Goal: Information Seeking & Learning: Understand process/instructions

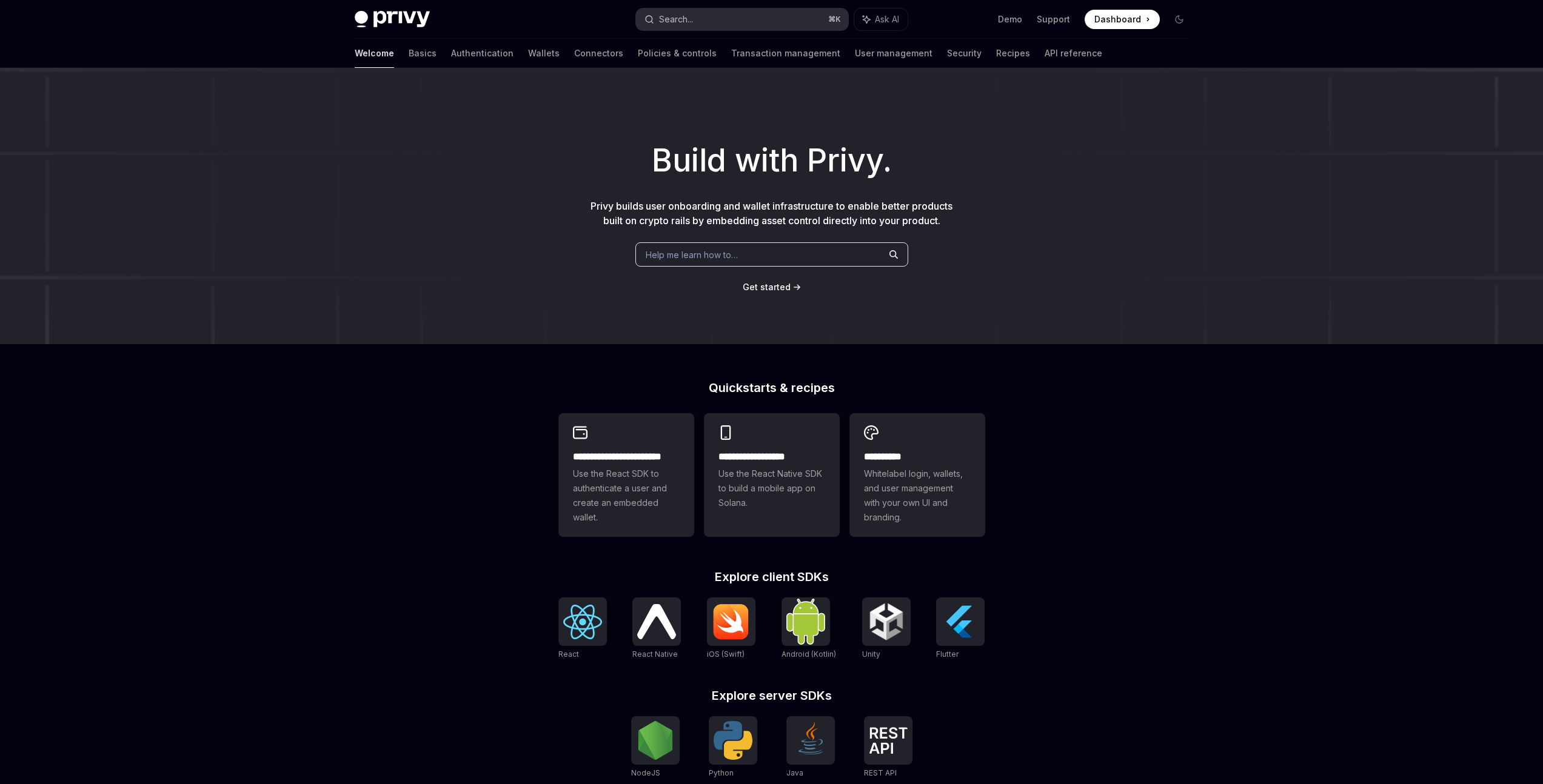
click at [716, 11] on button "Search... ⌘ K" at bounding box center [742, 19] width 212 height 22
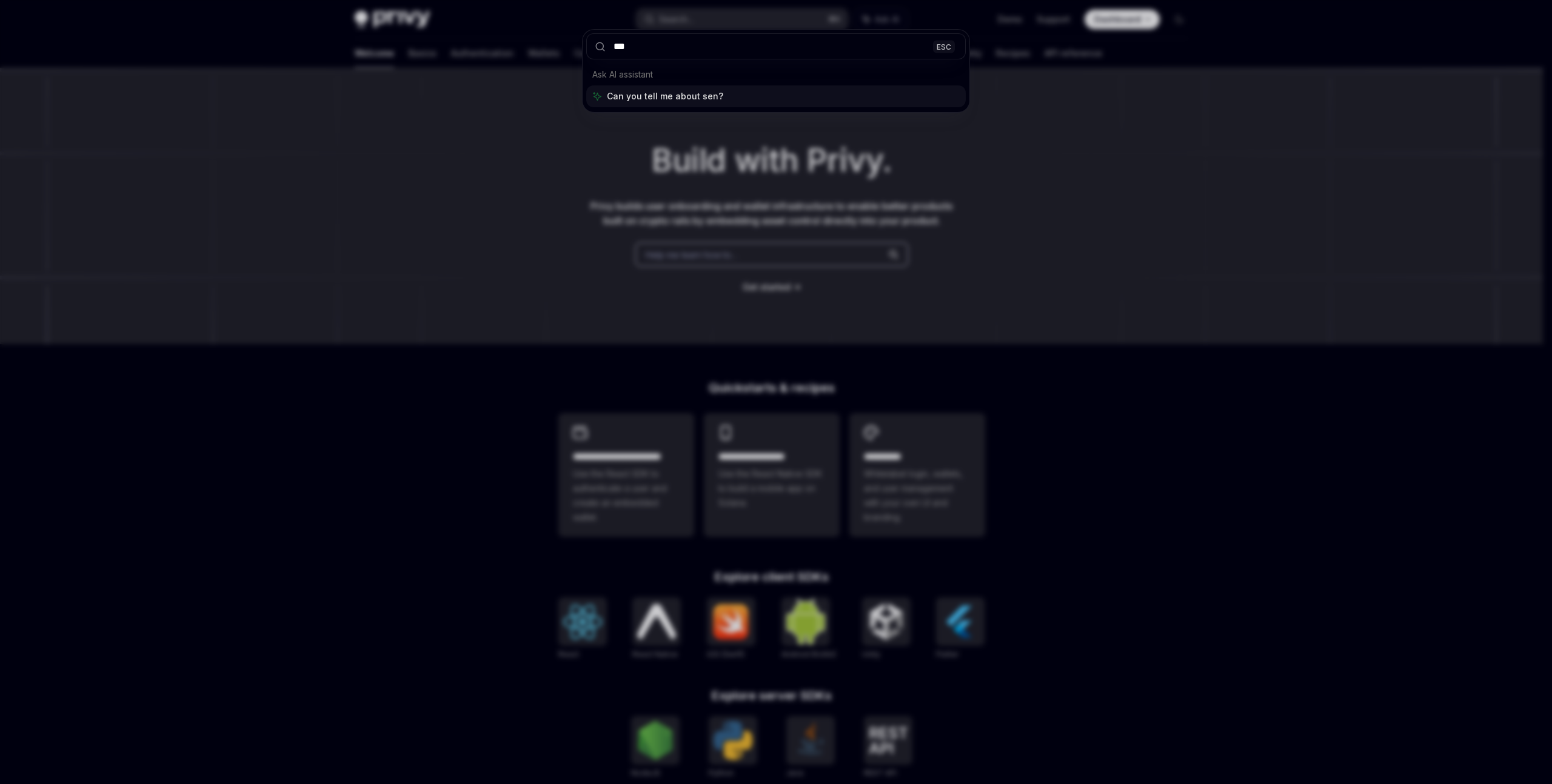
type input "****"
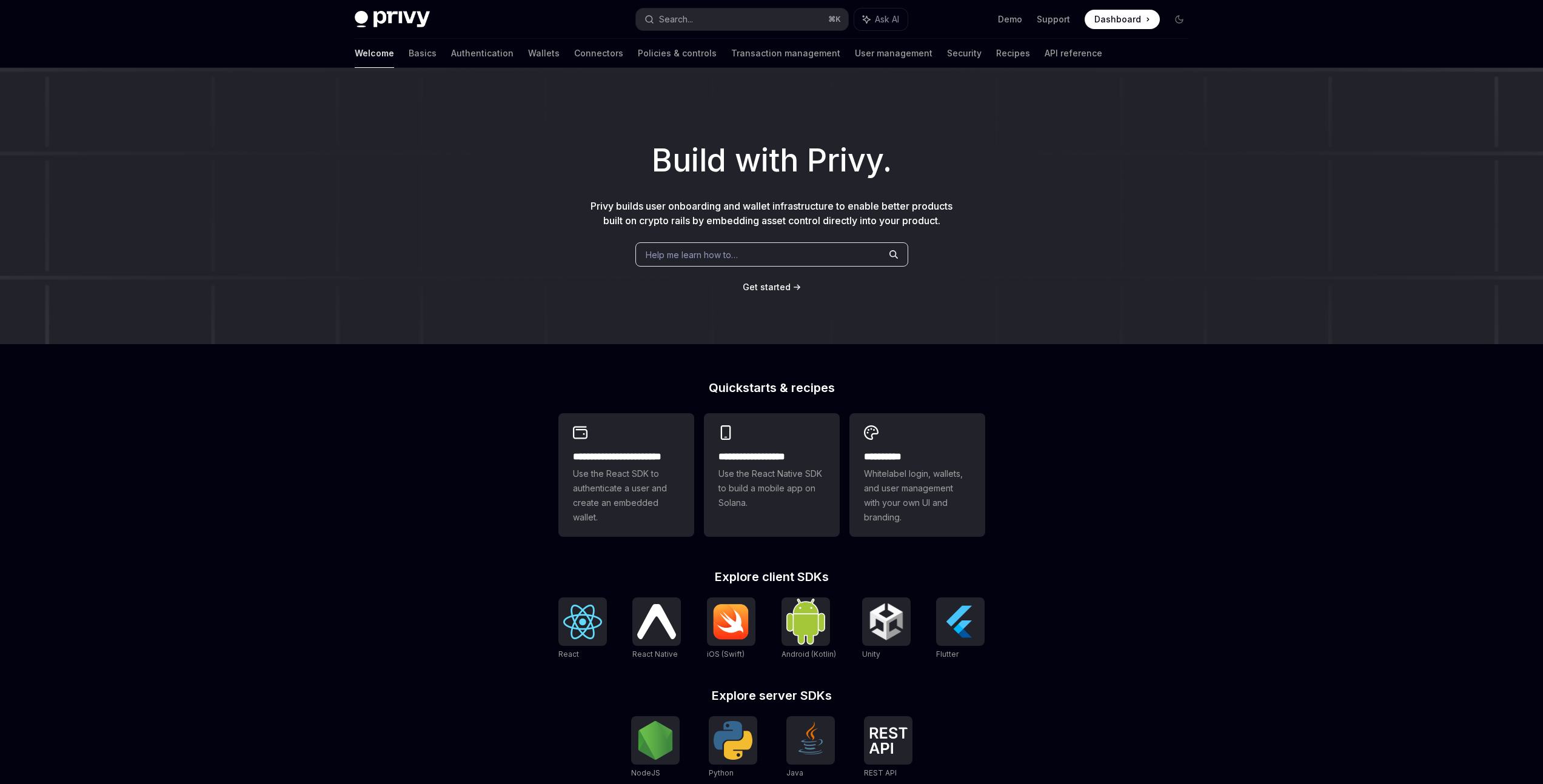
type textarea "*"
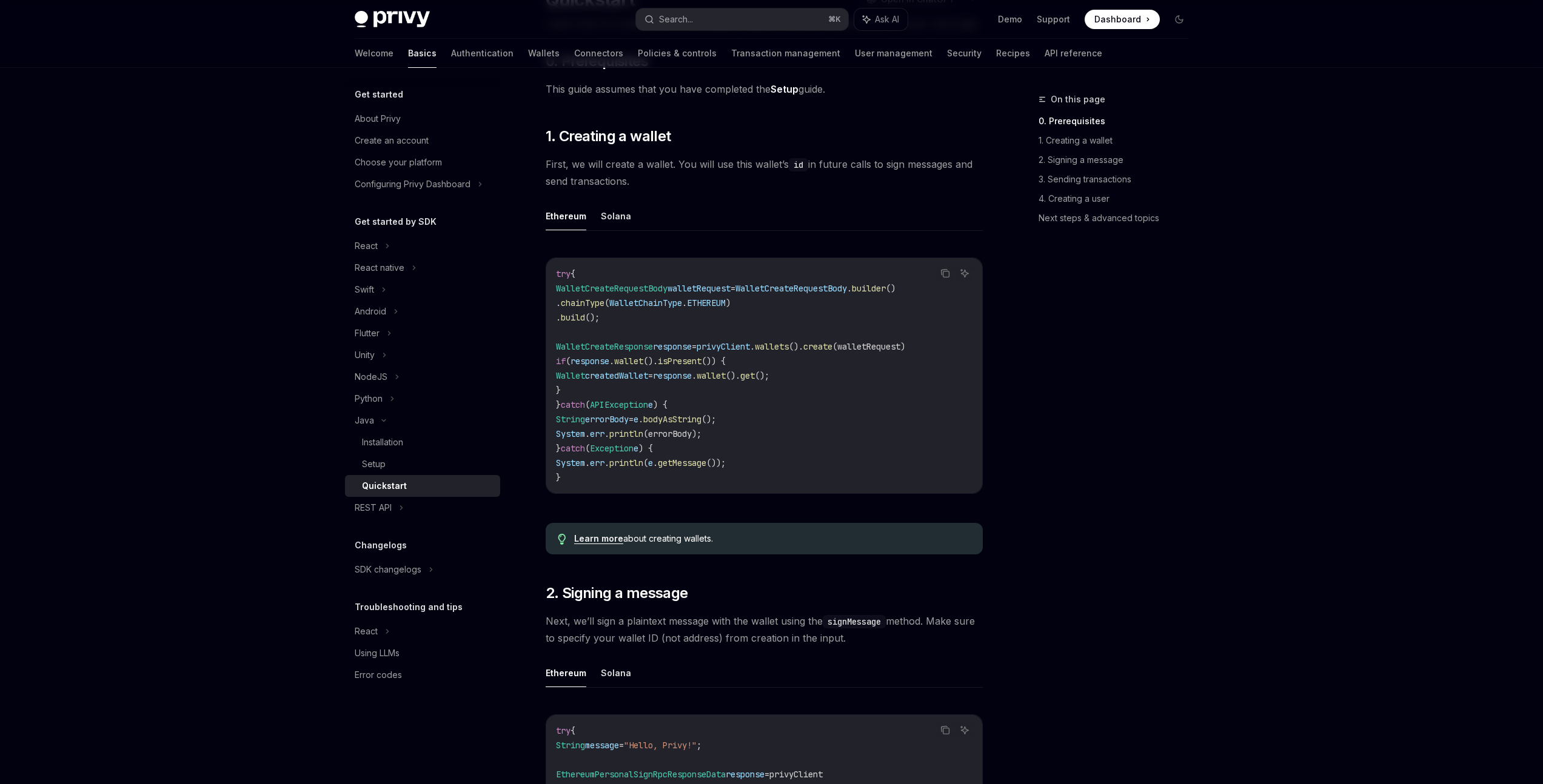
scroll to position [115, 0]
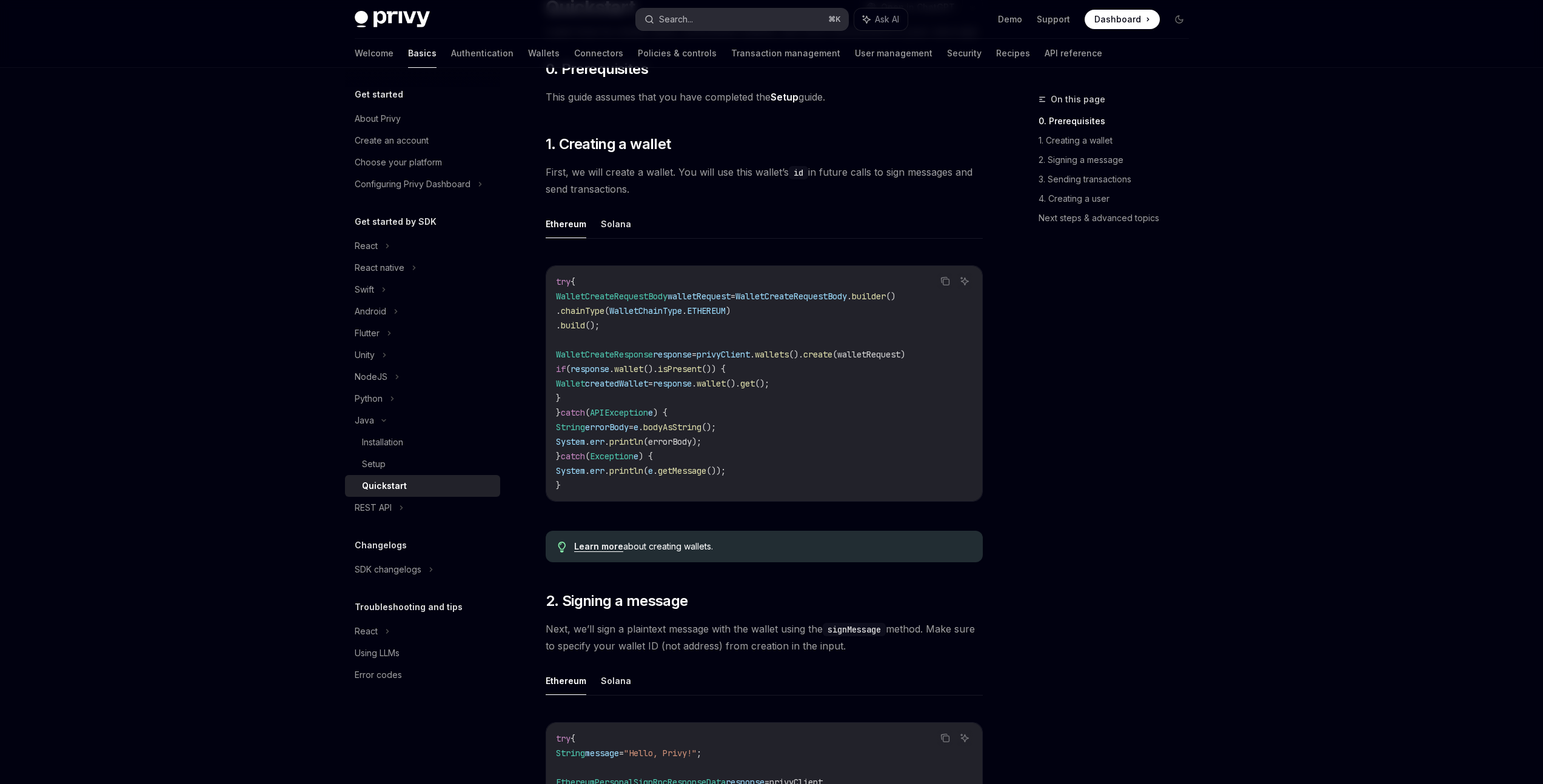
click at [698, 23] on button "Search... ⌘ K" at bounding box center [742, 19] width 212 height 22
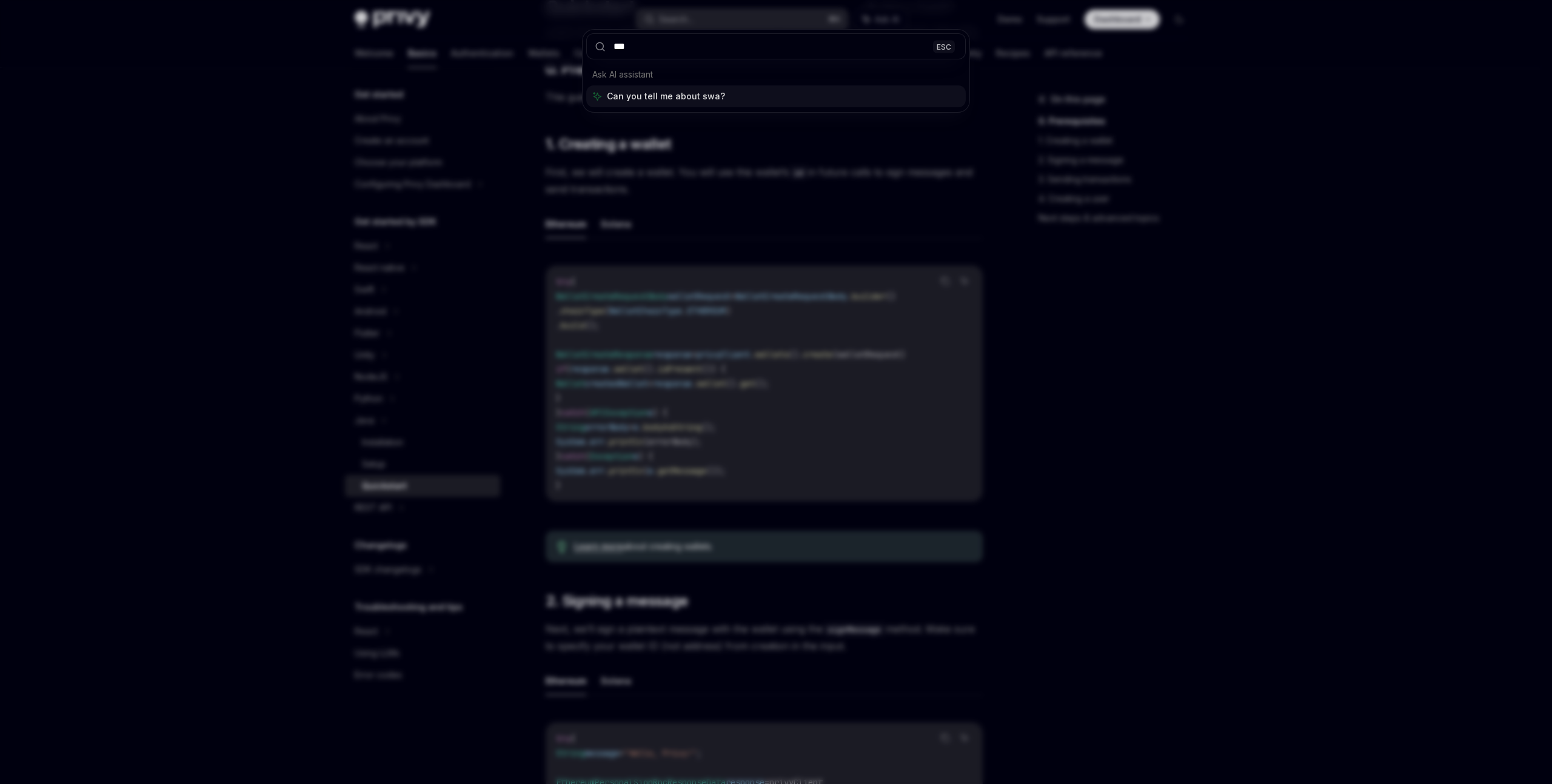
type input "****"
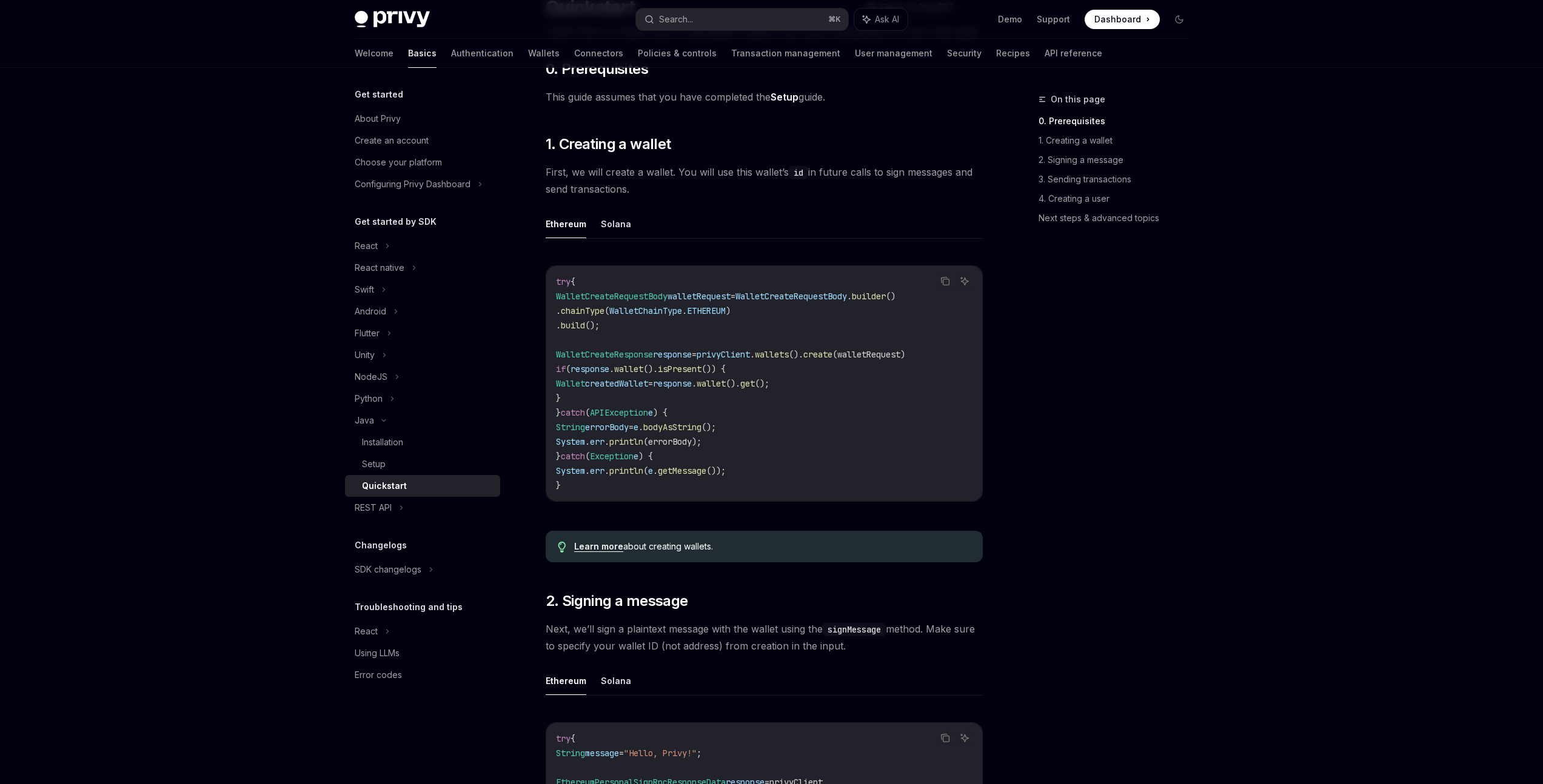
type textarea "*"
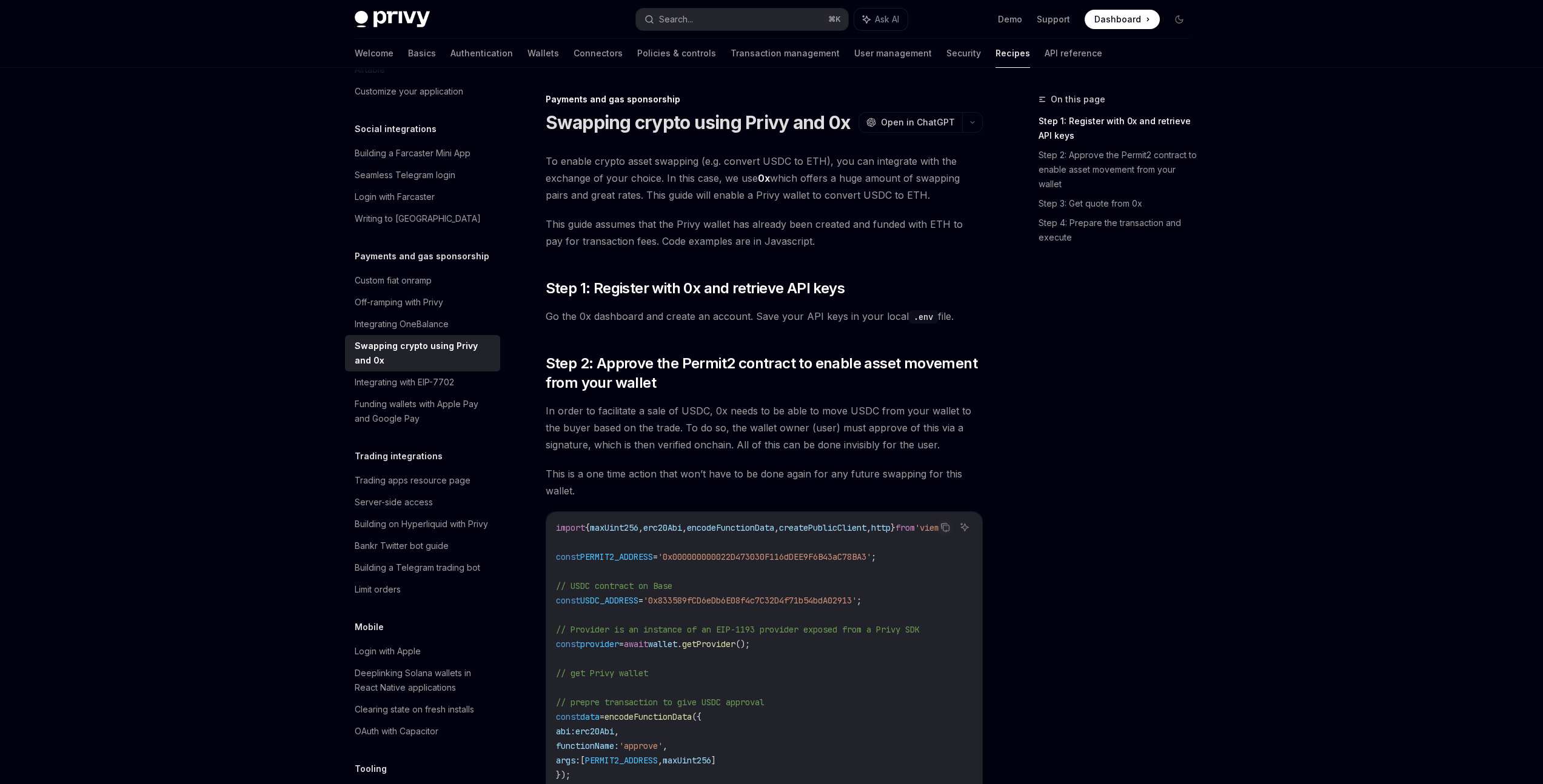
click at [780, 242] on span "This guide assumes that the Privy wallet has already been created and funded wi…" at bounding box center [764, 233] width 437 height 34
click at [800, 242] on span "This guide assumes that the Privy wallet has already been created and funded wi…" at bounding box center [764, 233] width 437 height 34
click at [822, 226] on span "This guide assumes that the Privy wallet has already been created and funded wi…" at bounding box center [764, 233] width 437 height 34
drag, startPoint x: 820, startPoint y: 230, endPoint x: 803, endPoint y: 220, distance: 19.7
click at [803, 220] on span "This guide assumes that the Privy wallet has already been created and funded wi…" at bounding box center [764, 233] width 437 height 34
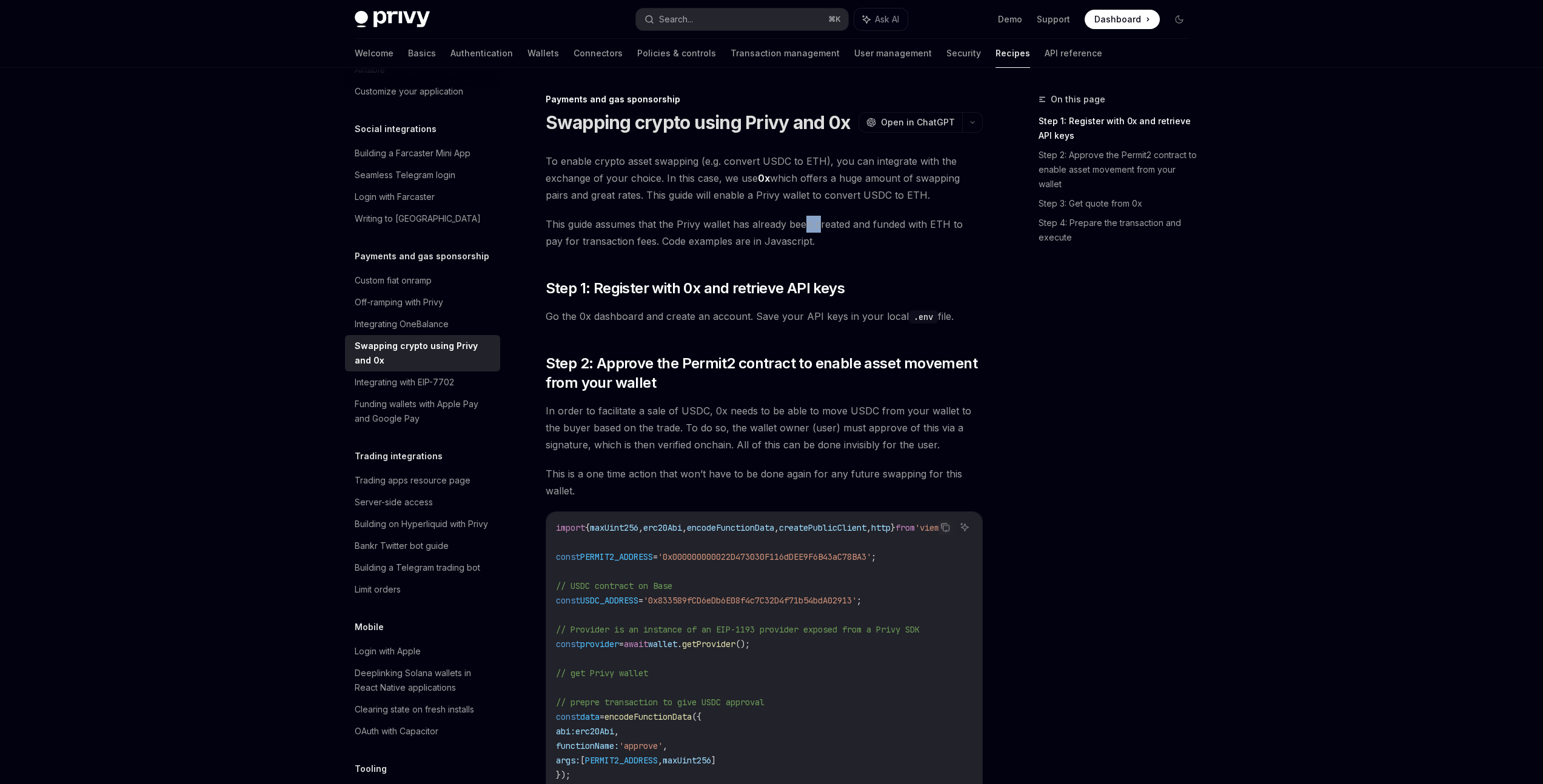
click at [805, 229] on span "This guide assumes that the Privy wallet has already been created and funded wi…" at bounding box center [764, 233] width 437 height 34
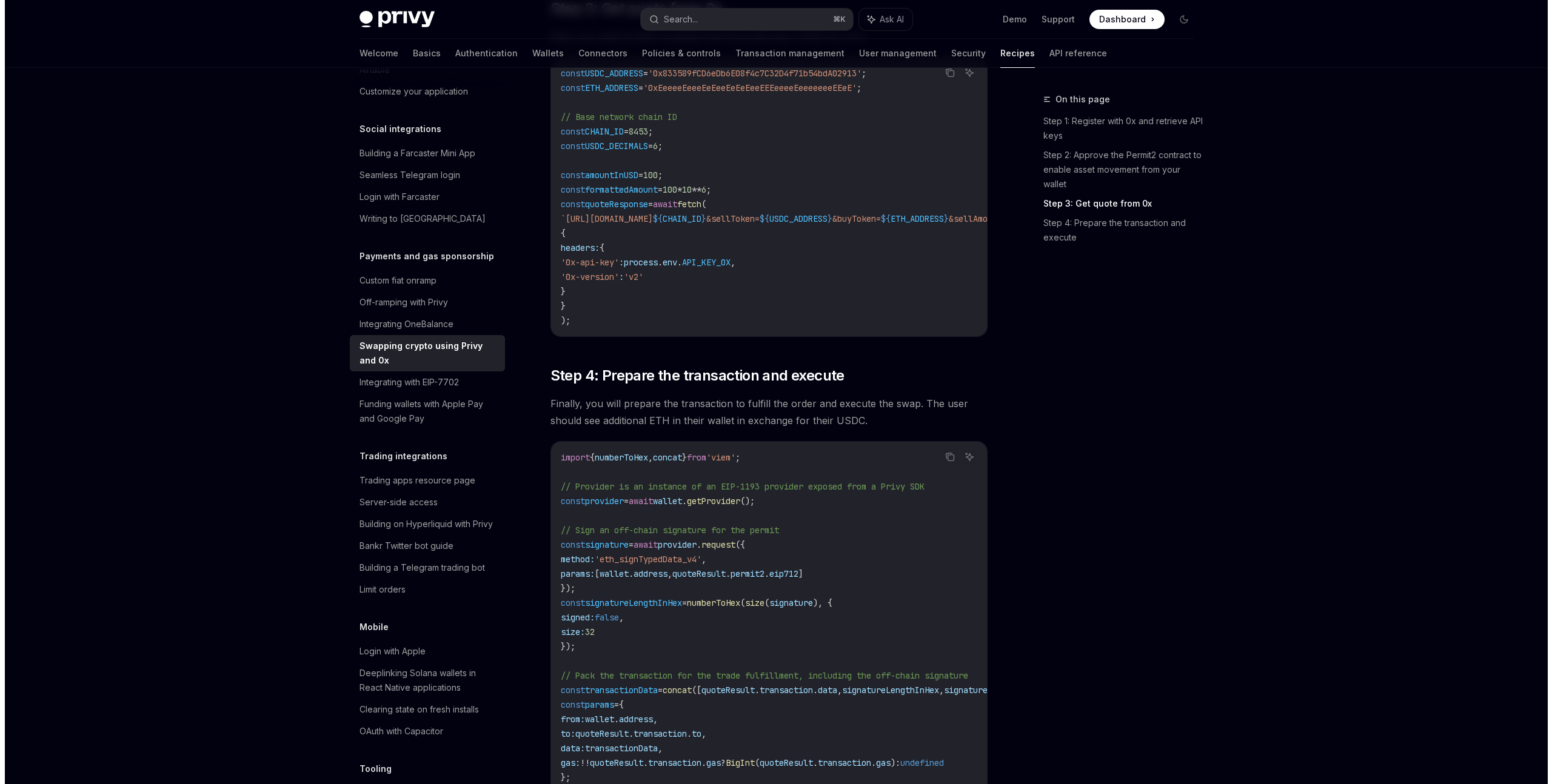
scroll to position [1004, 0]
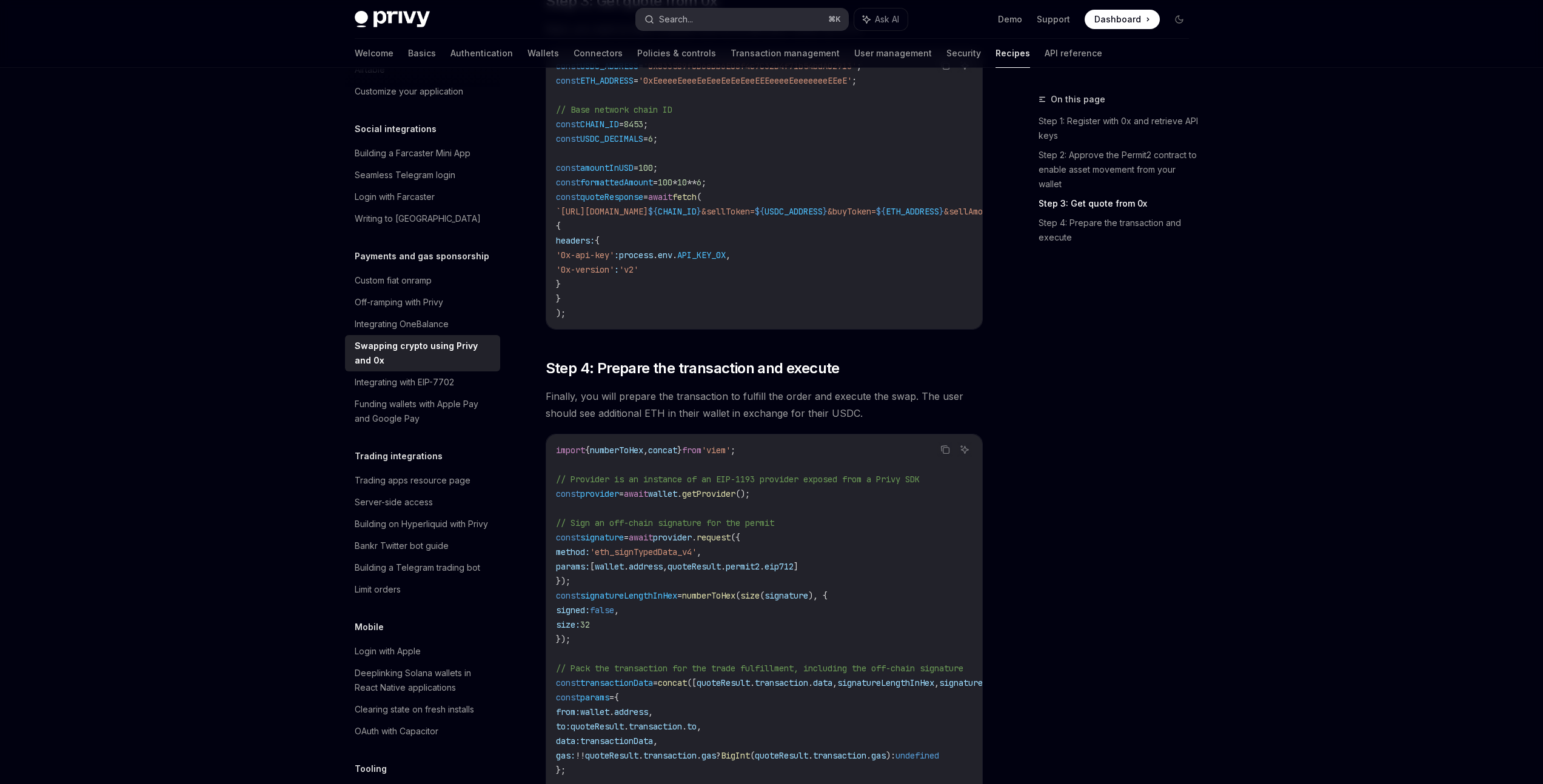
click at [678, 20] on div "Search..." at bounding box center [676, 19] width 34 height 14
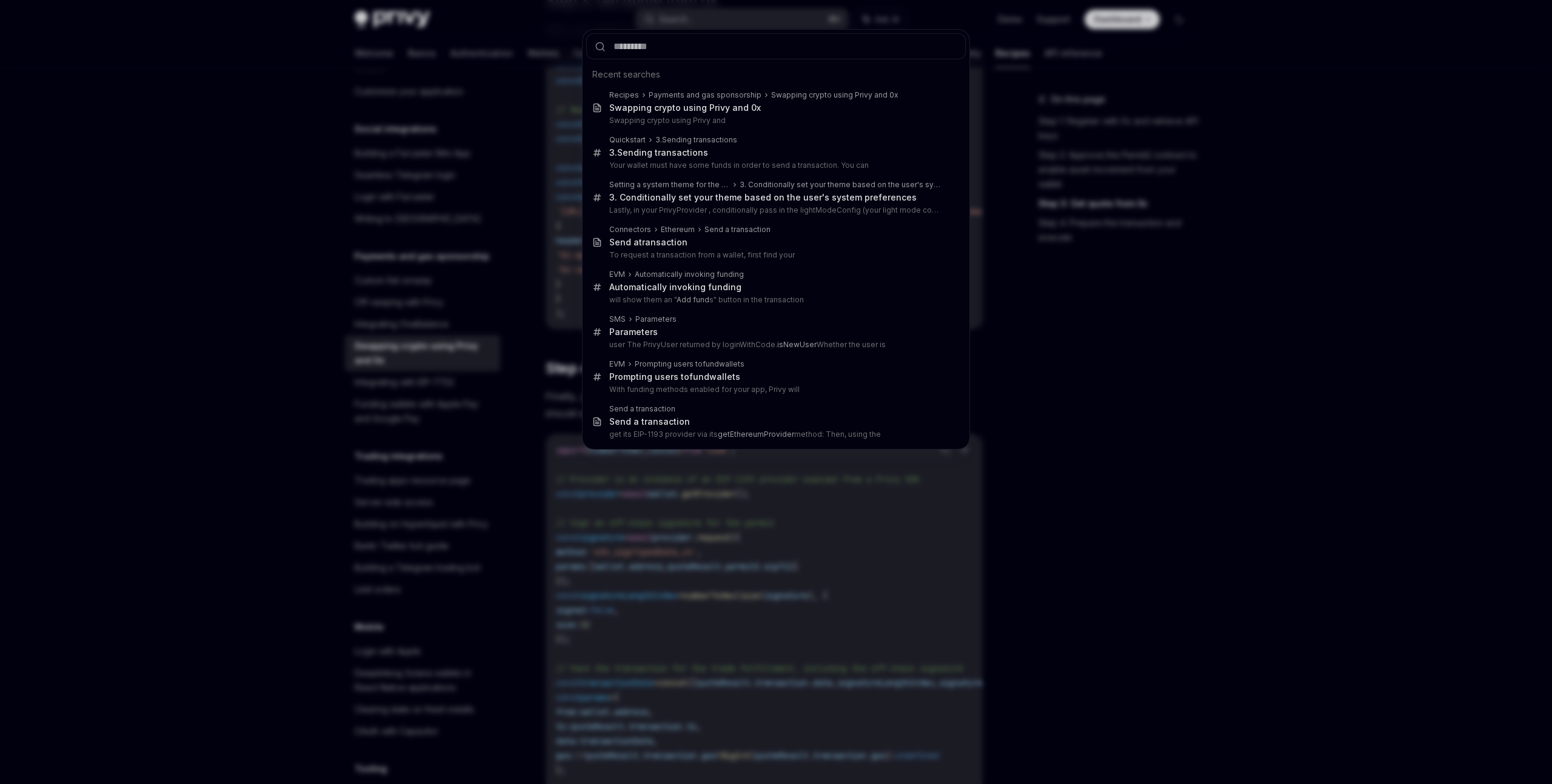
type input "*"
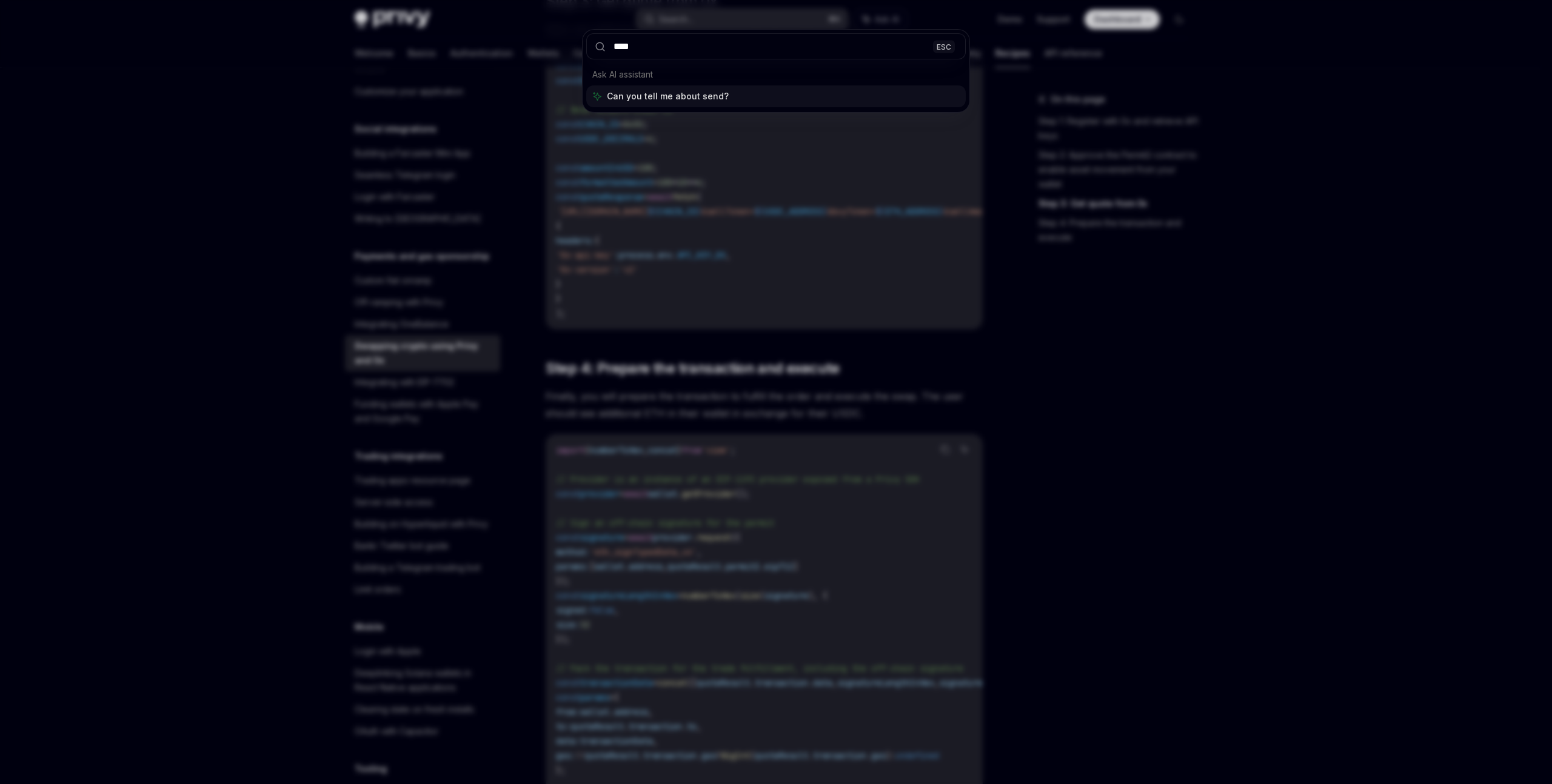
type input "****"
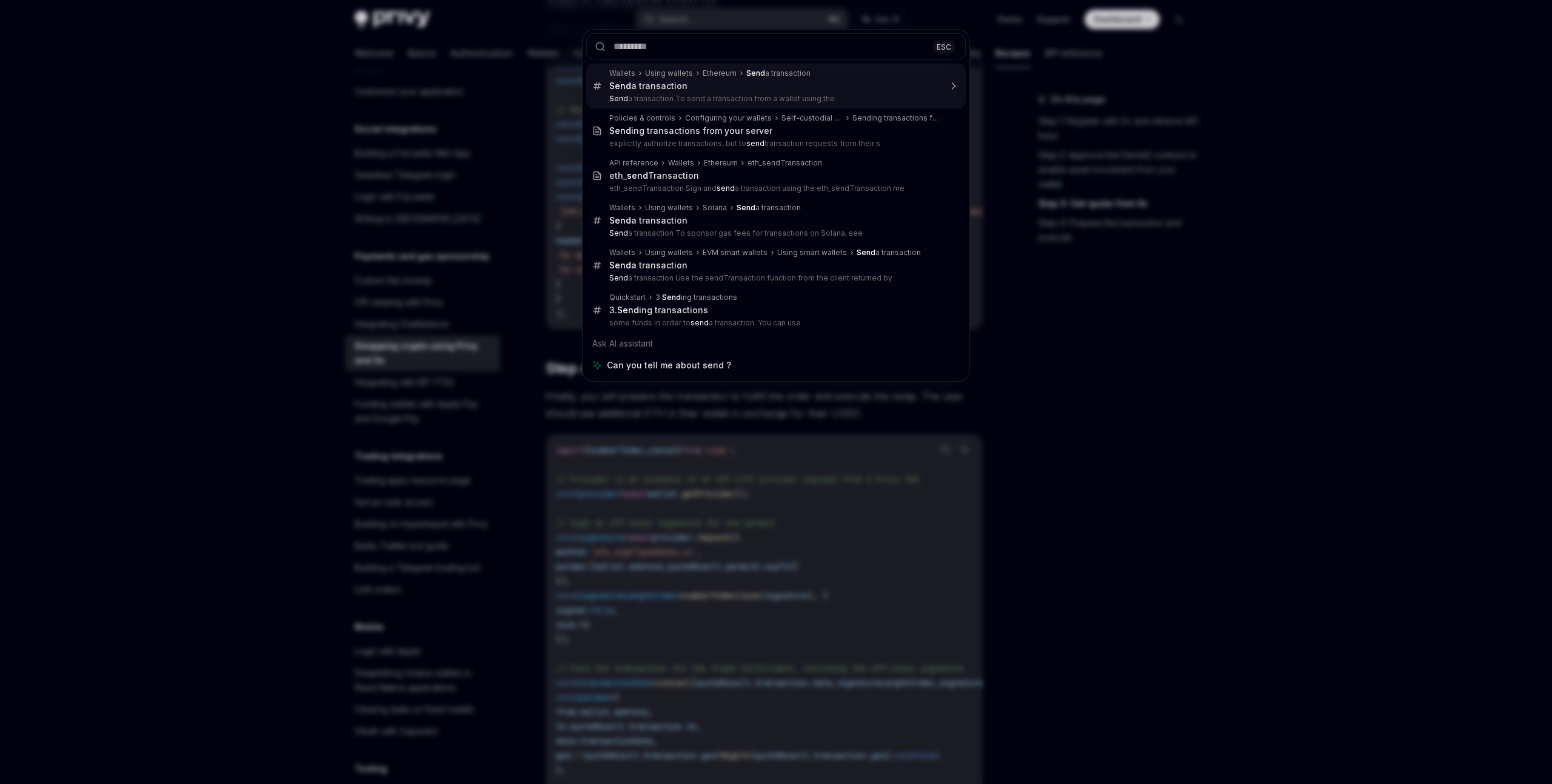
type textarea "*"
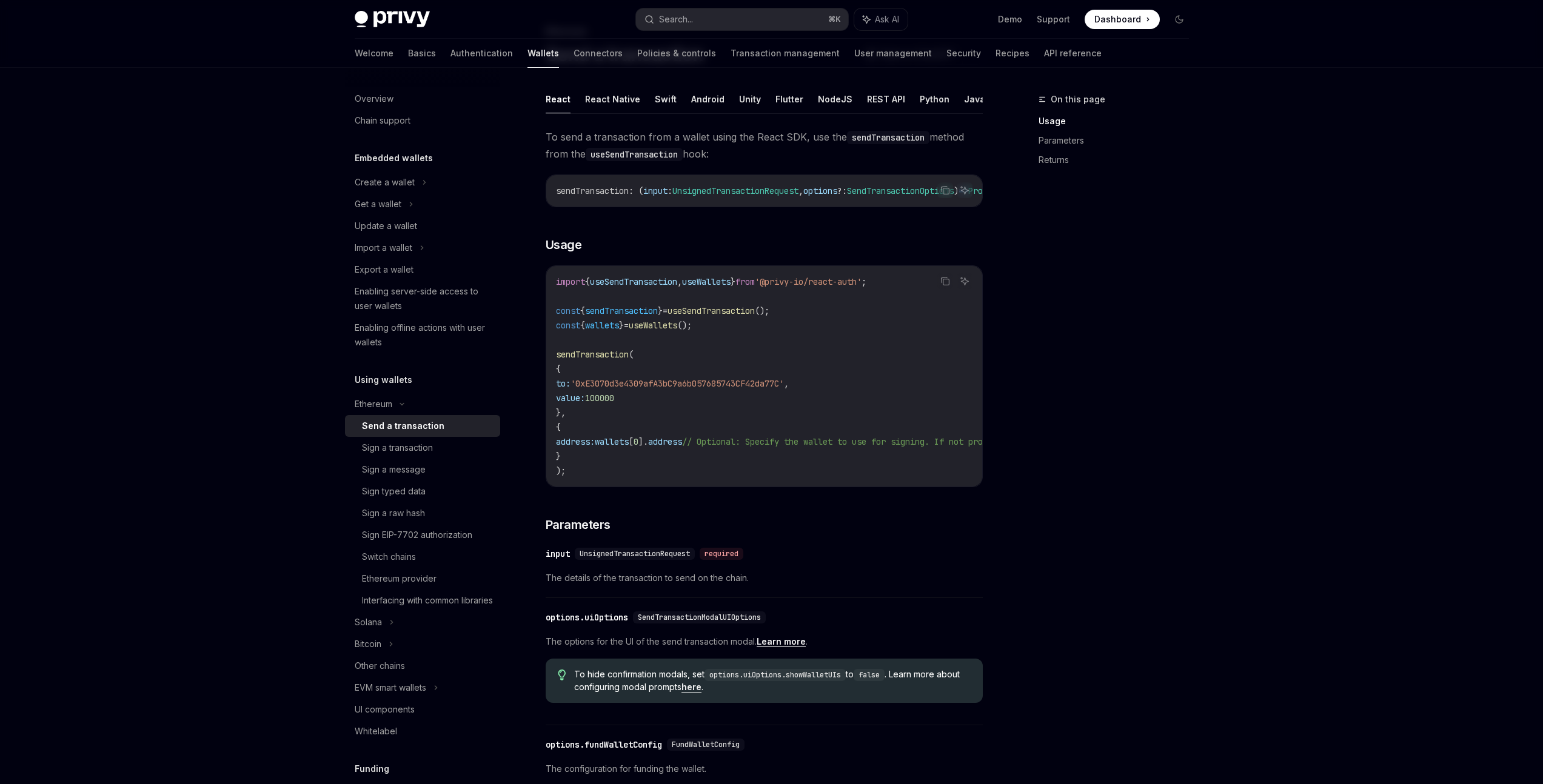
scroll to position [61, 0]
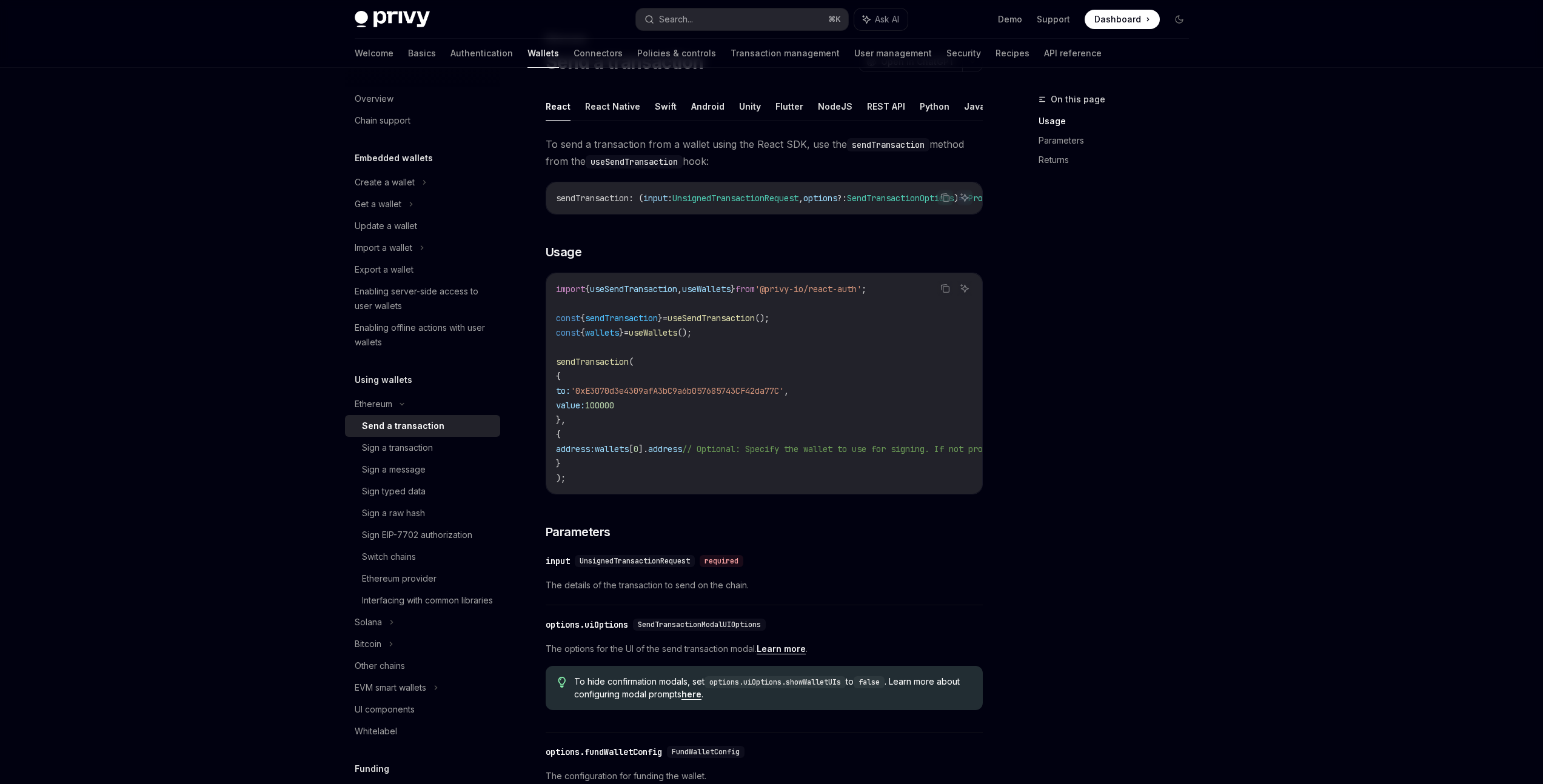
drag, startPoint x: 787, startPoint y: 498, endPoint x: 815, endPoint y: 498, distance: 28.0
click at [815, 494] on div "import { useSendTransaction , useWallets } from '@privy-io/react-auth' ; const …" at bounding box center [764, 383] width 436 height 220
drag, startPoint x: 766, startPoint y: 495, endPoint x: 778, endPoint y: 496, distance: 12.0
click at [778, 494] on div "import { useSendTransaction , useWallets } from '@privy-io/react-auth' ; const …" at bounding box center [764, 383] width 436 height 220
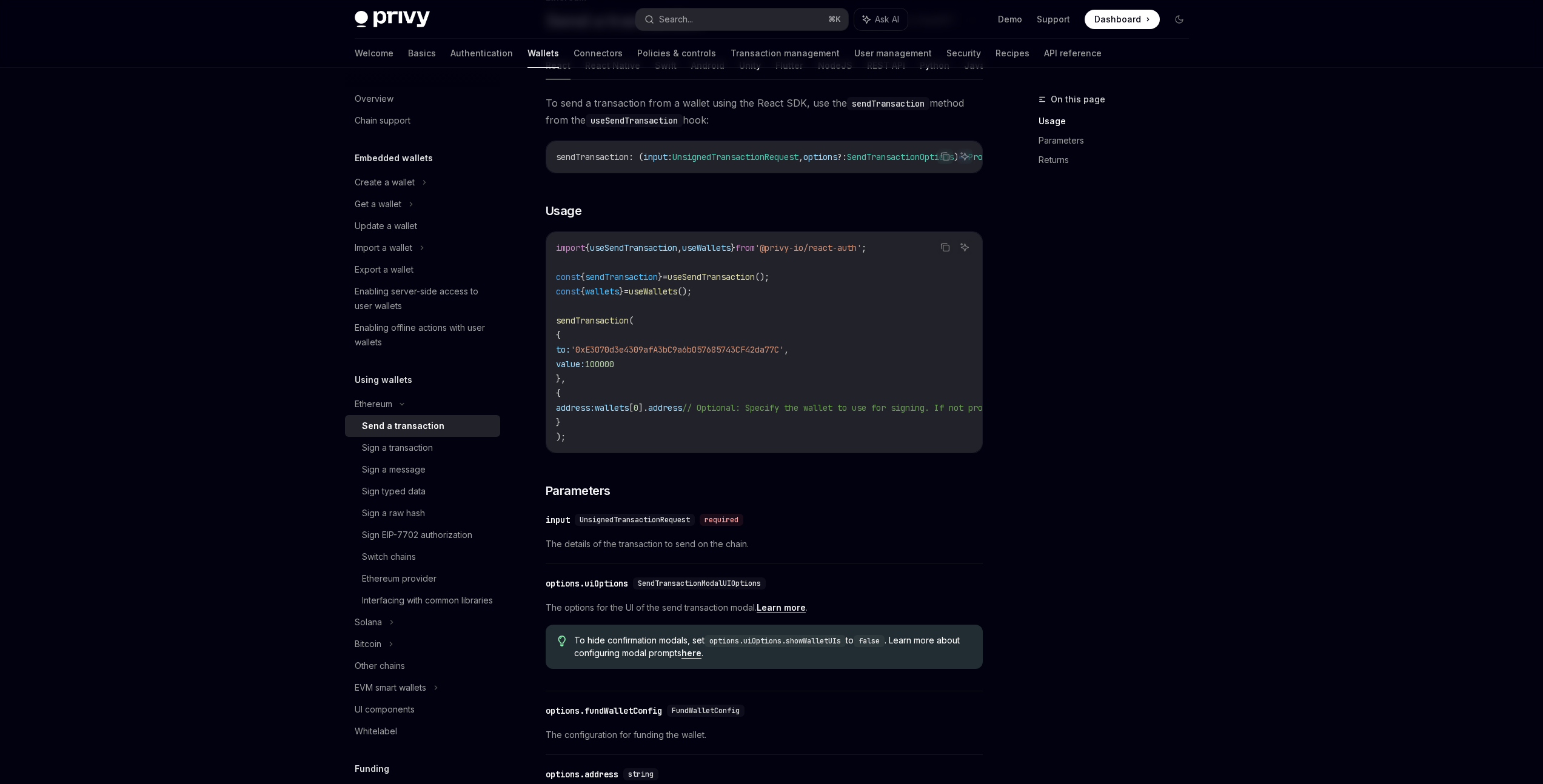
scroll to position [0, 0]
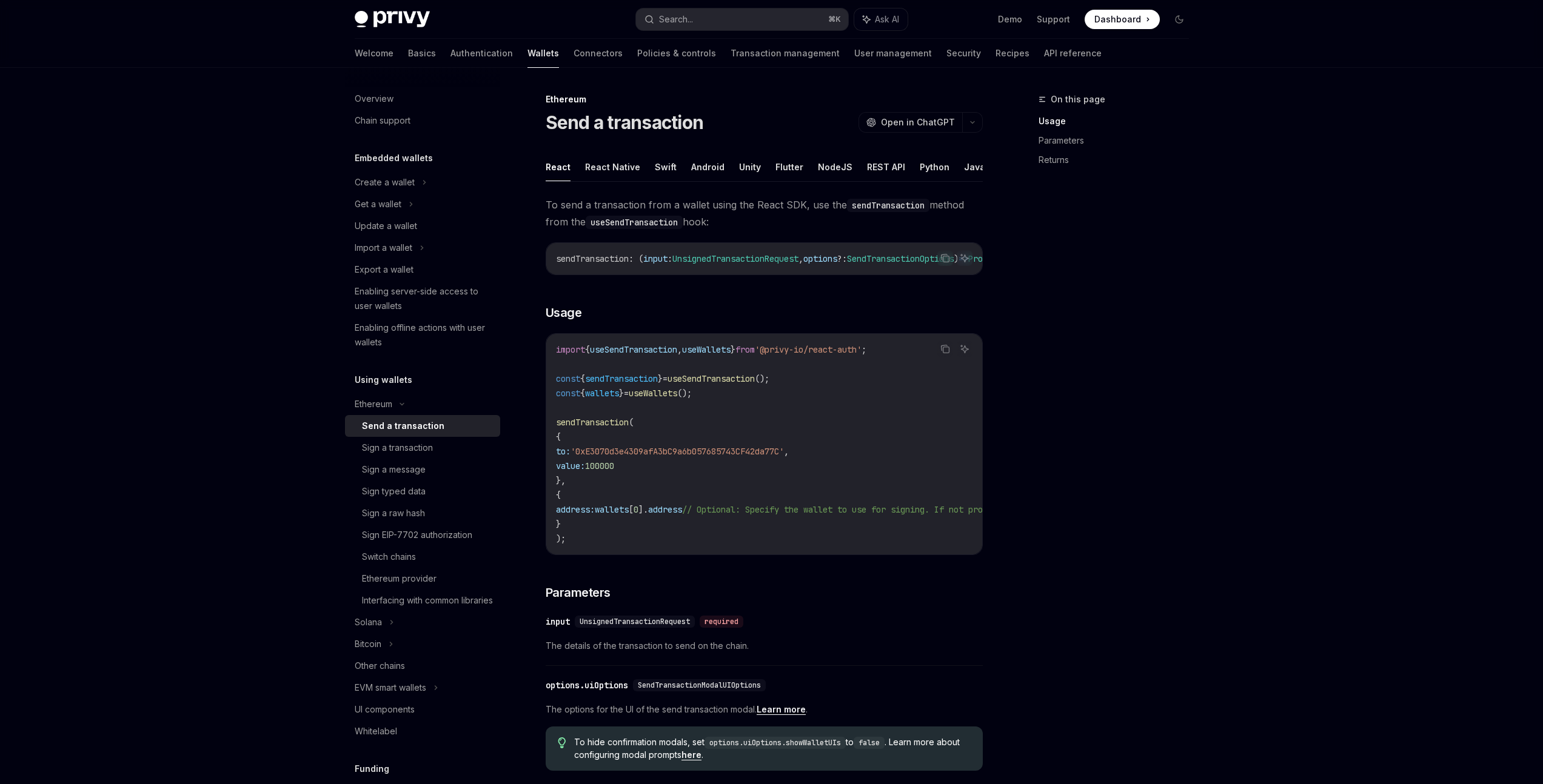
click at [696, 554] on div "import { useSendTransaction , useWallets } from '@privy-io/react-auth' ; const …" at bounding box center [764, 444] width 436 height 220
drag, startPoint x: 687, startPoint y: 565, endPoint x: 698, endPoint y: 565, distance: 11.0
click at [698, 565] on div "To send a transaction from a wallet using the React SDK, use the sendTransactio…" at bounding box center [764, 624] width 437 height 856
click at [706, 554] on div "import { useSendTransaction , useWallets } from '@privy-io/react-auth' ; const …" at bounding box center [764, 444] width 436 height 220
click at [652, 384] on span "sendTransaction" at bounding box center [621, 379] width 73 height 11
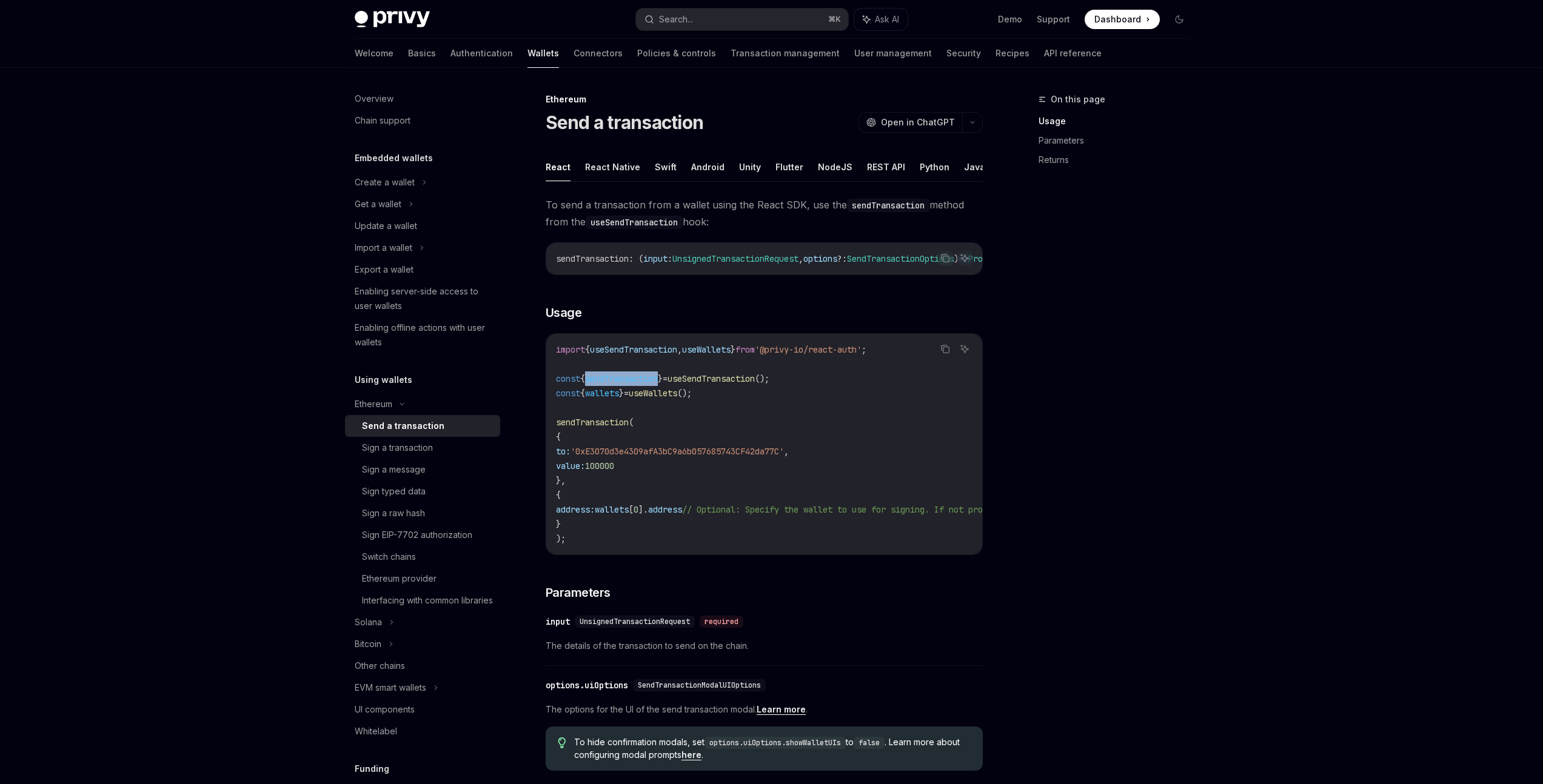
click at [652, 384] on span "sendTransaction" at bounding box center [621, 379] width 73 height 11
copy span "sendTransaction"
click at [703, 20] on button "Search... ⌘ K" at bounding box center [742, 19] width 212 height 22
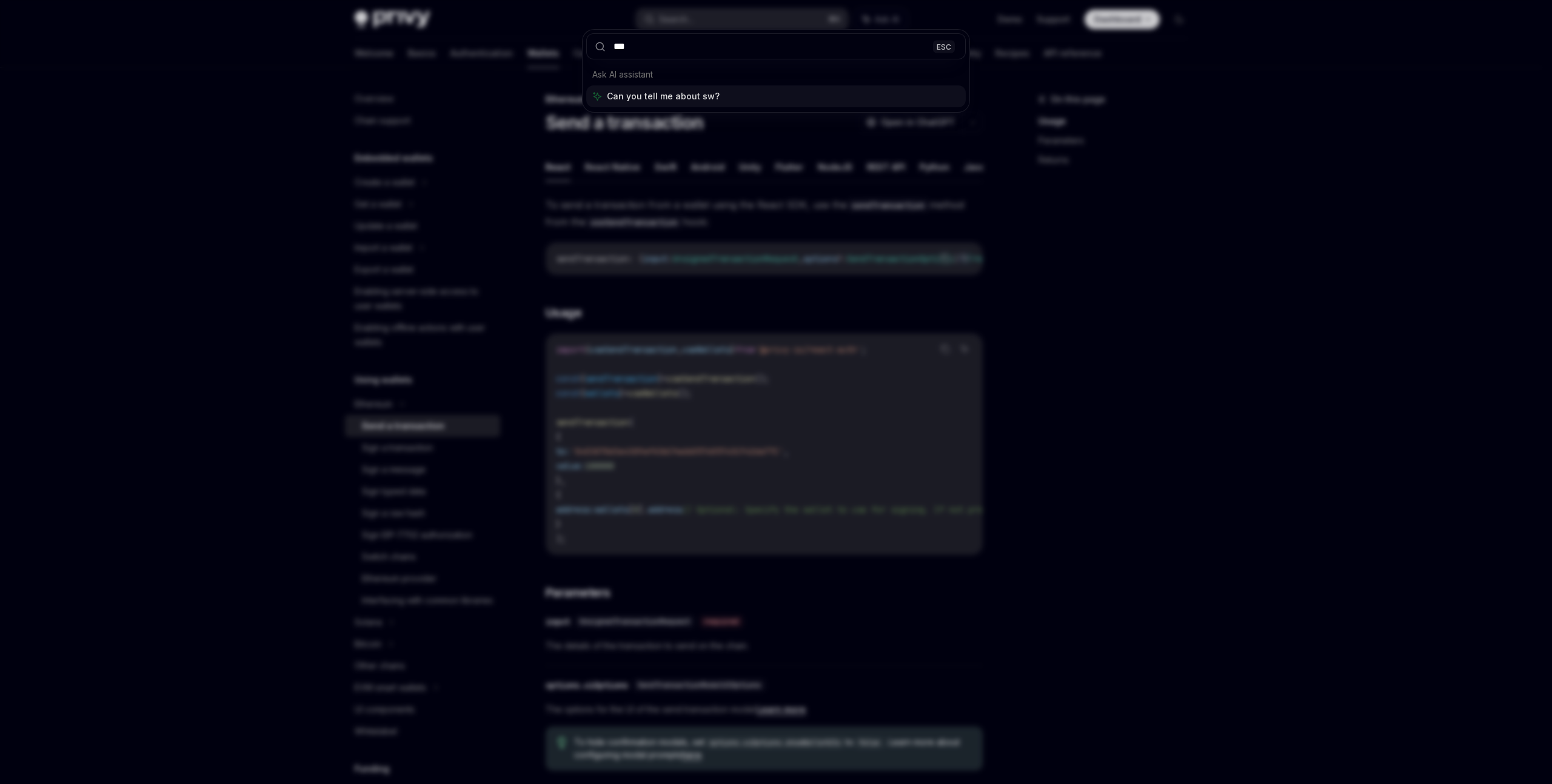
type input "****"
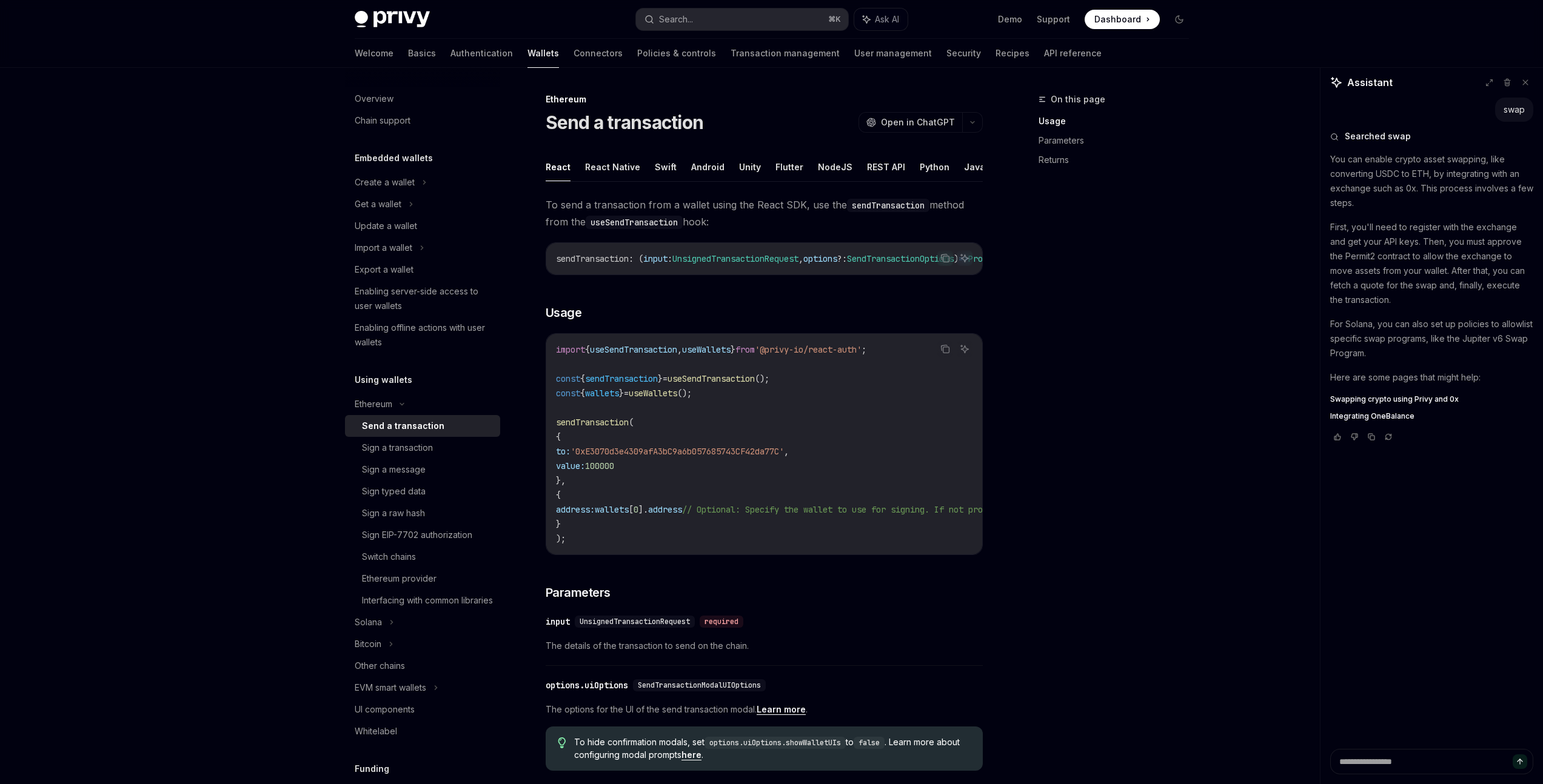
type textarea "*"
click at [775, 17] on button "Search... ⌘ K" at bounding box center [742, 19] width 212 height 22
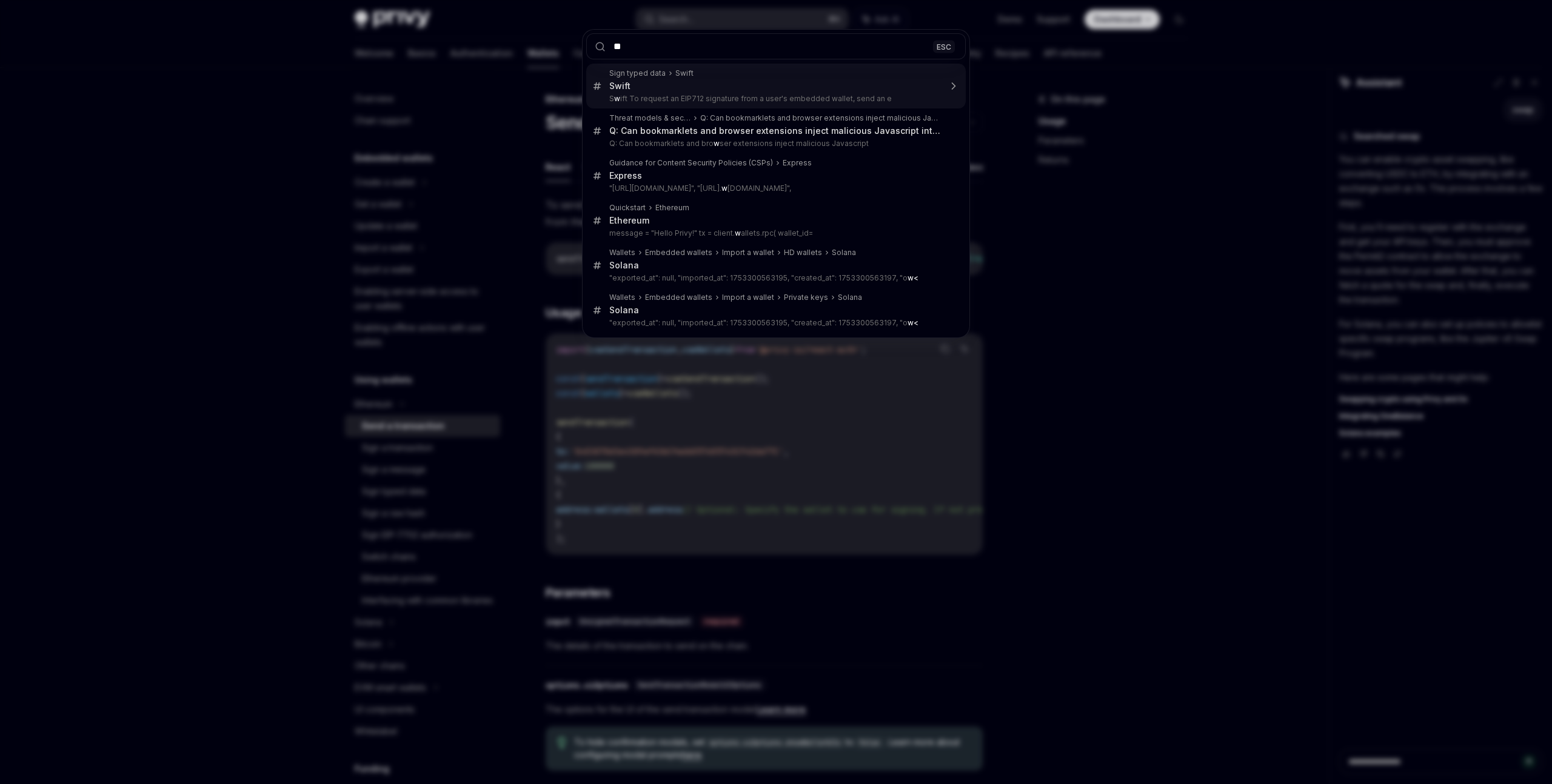
type input "*"
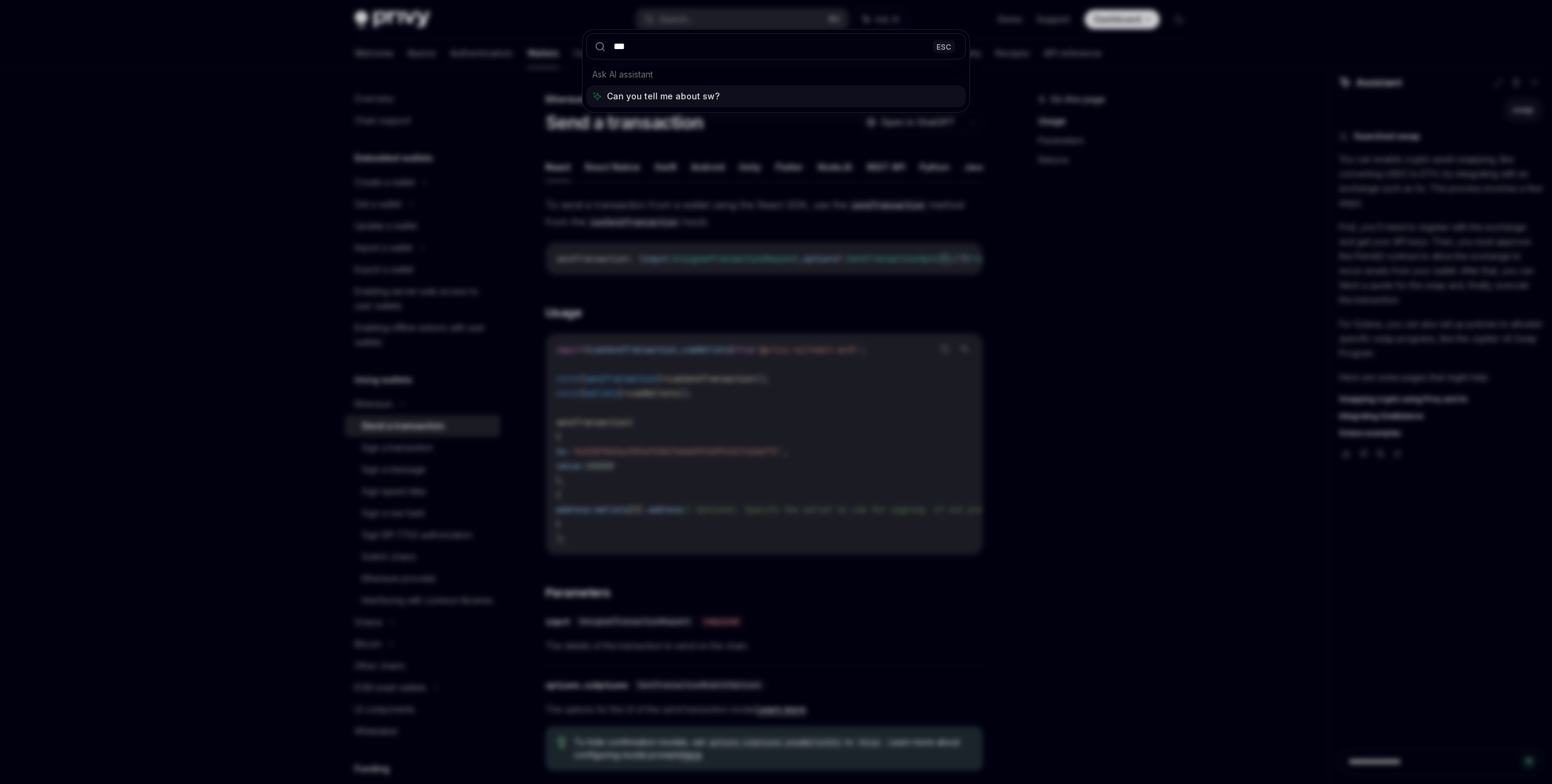
type input "****"
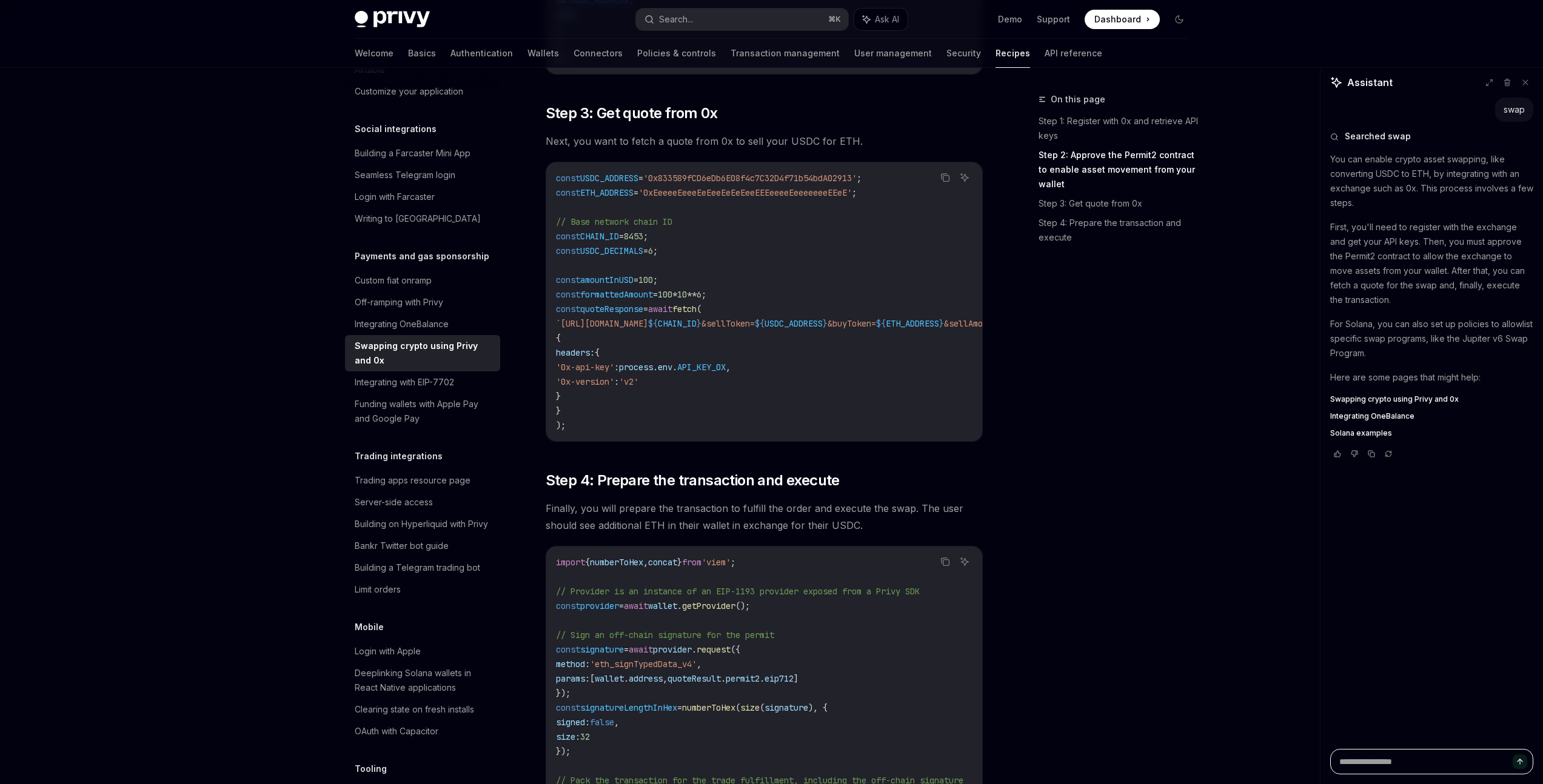
scroll to position [1288, 0]
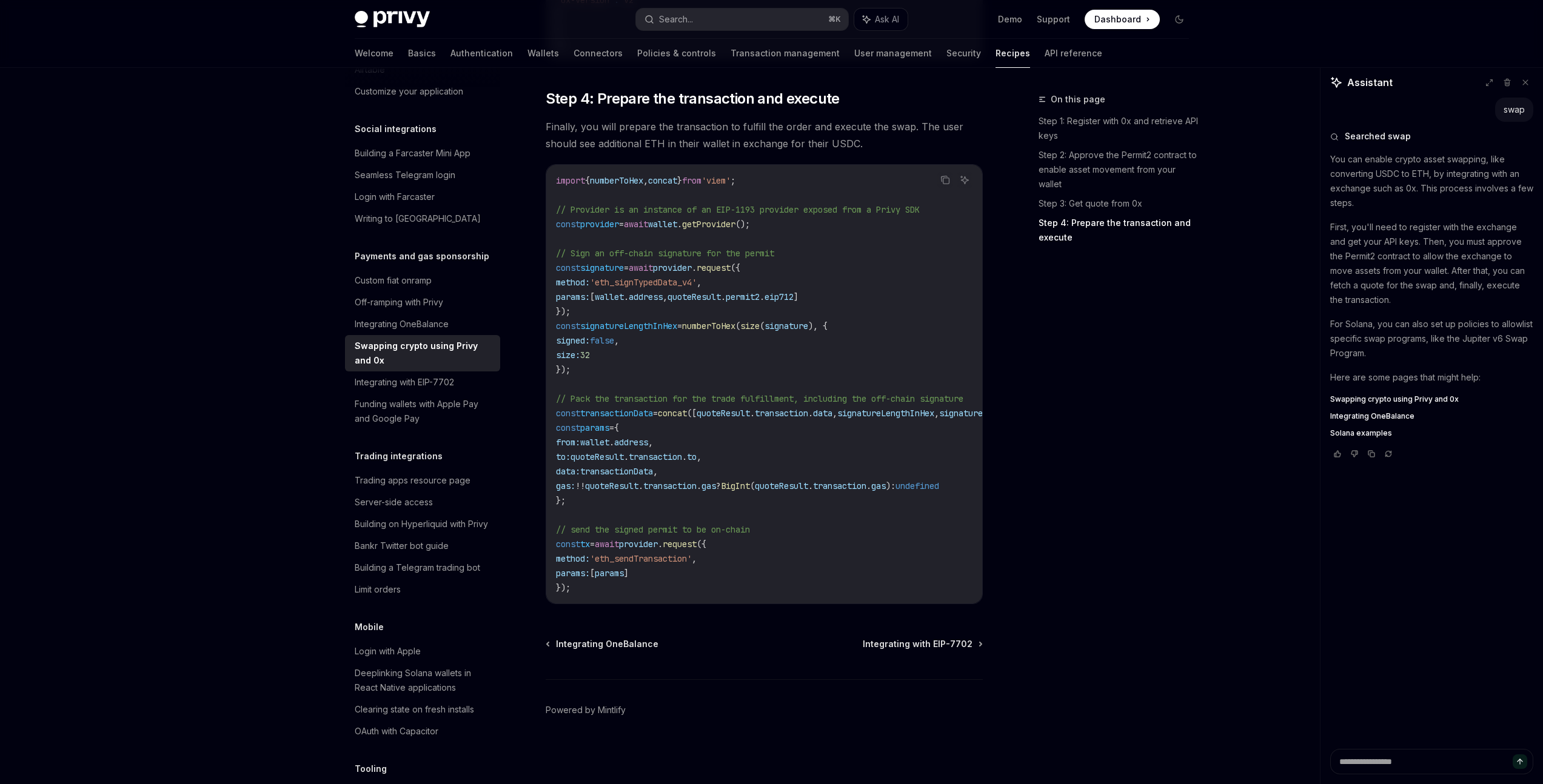
click at [797, 533] on code "import { numberToHex , concat } from 'viem' ; // Provider is an instance of an …" at bounding box center [791, 384] width 471 height 422
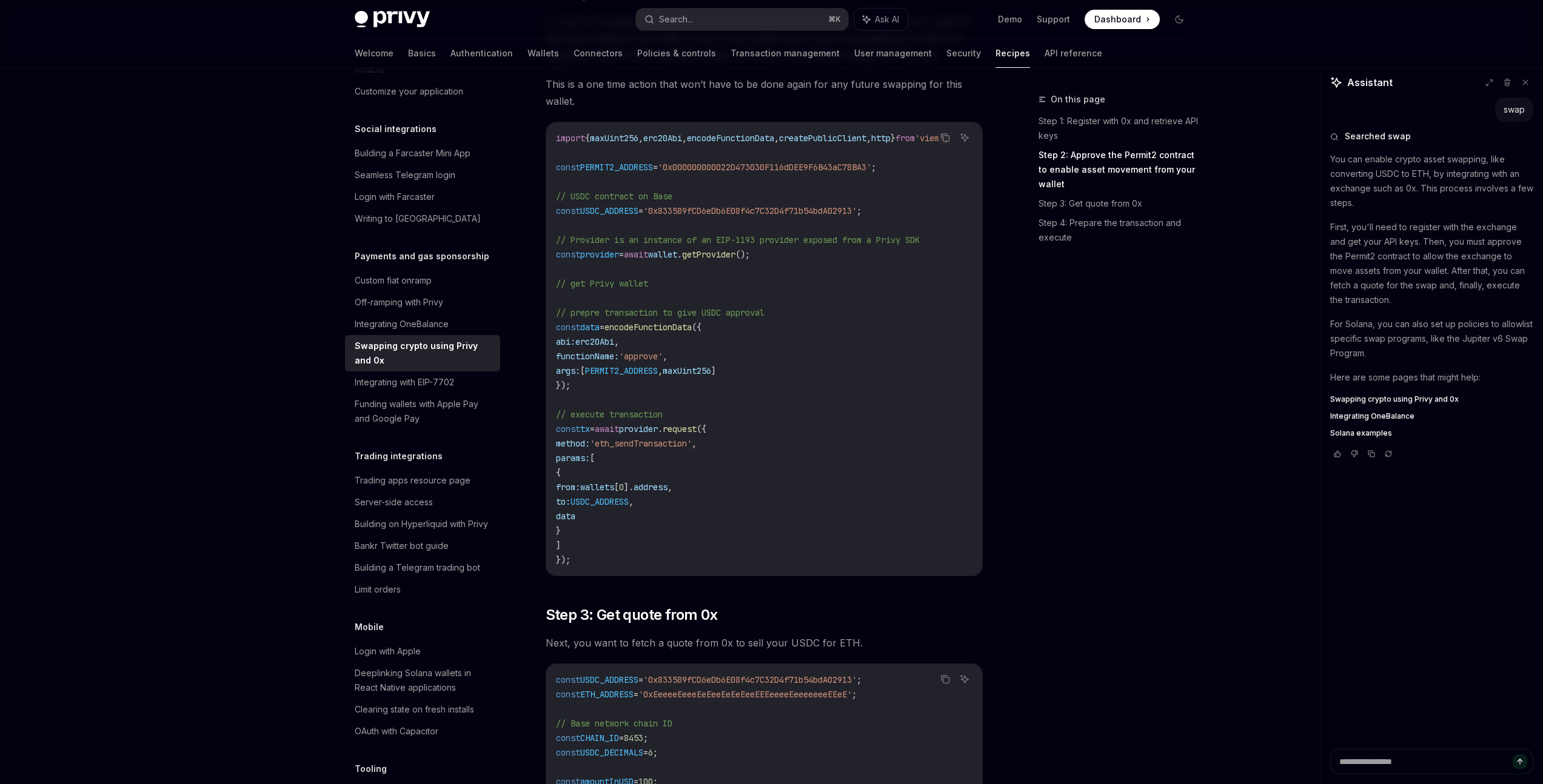
scroll to position [278, 0]
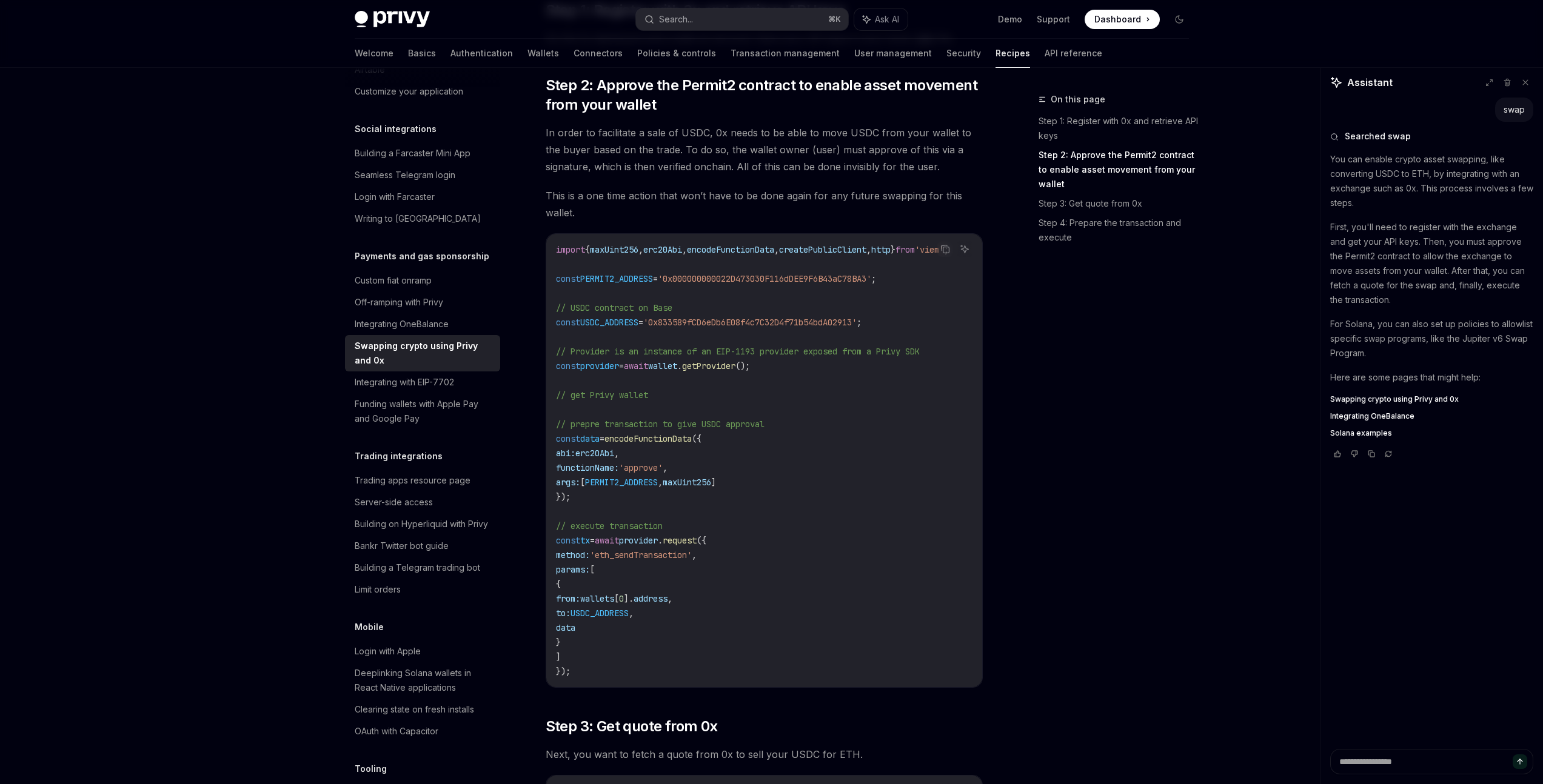
click at [779, 493] on code "import { maxUint256 , erc20Abi , encodeFunctionData , createPublicClient , http…" at bounding box center [767, 461] width 422 height 436
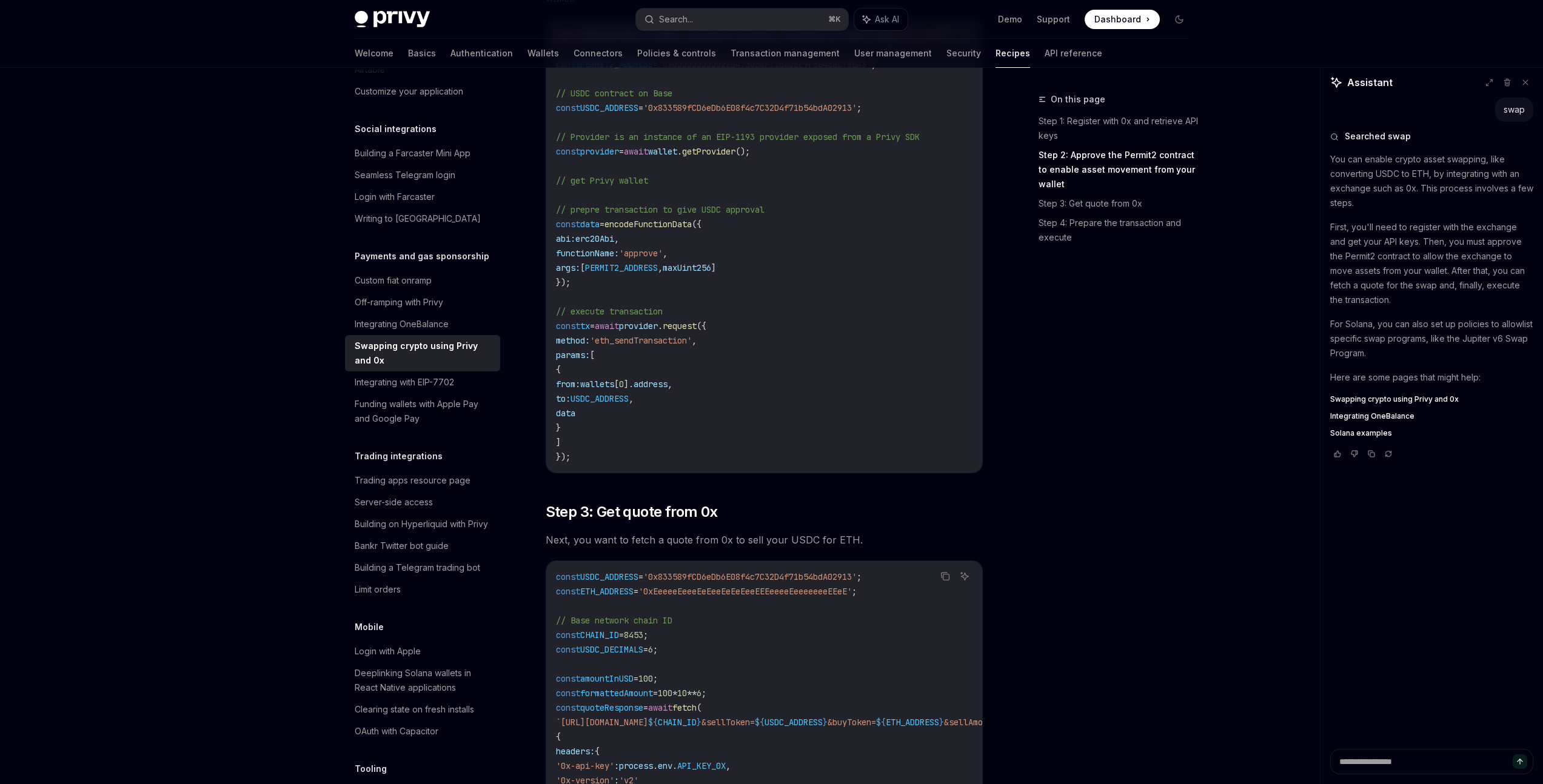
scroll to position [711, 0]
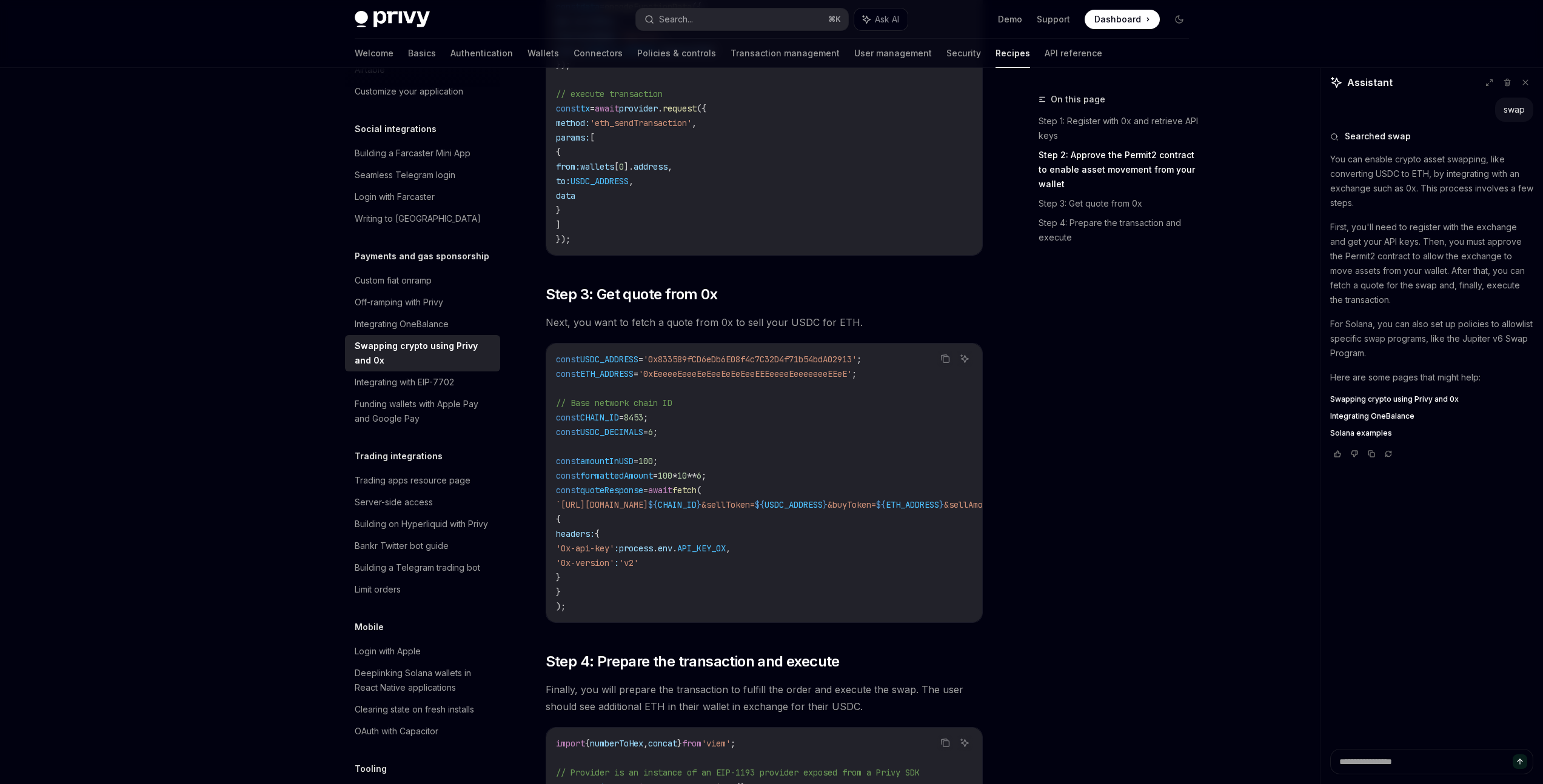
drag, startPoint x: 733, startPoint y: 633, endPoint x: 750, endPoint y: 632, distance: 17.0
click at [750, 623] on div "Copy Ask AI const USDC_ADDRESS = '0x833589fCD6eDb6E08f4c7C32D4f71b54bdA02913' ;…" at bounding box center [764, 483] width 437 height 280
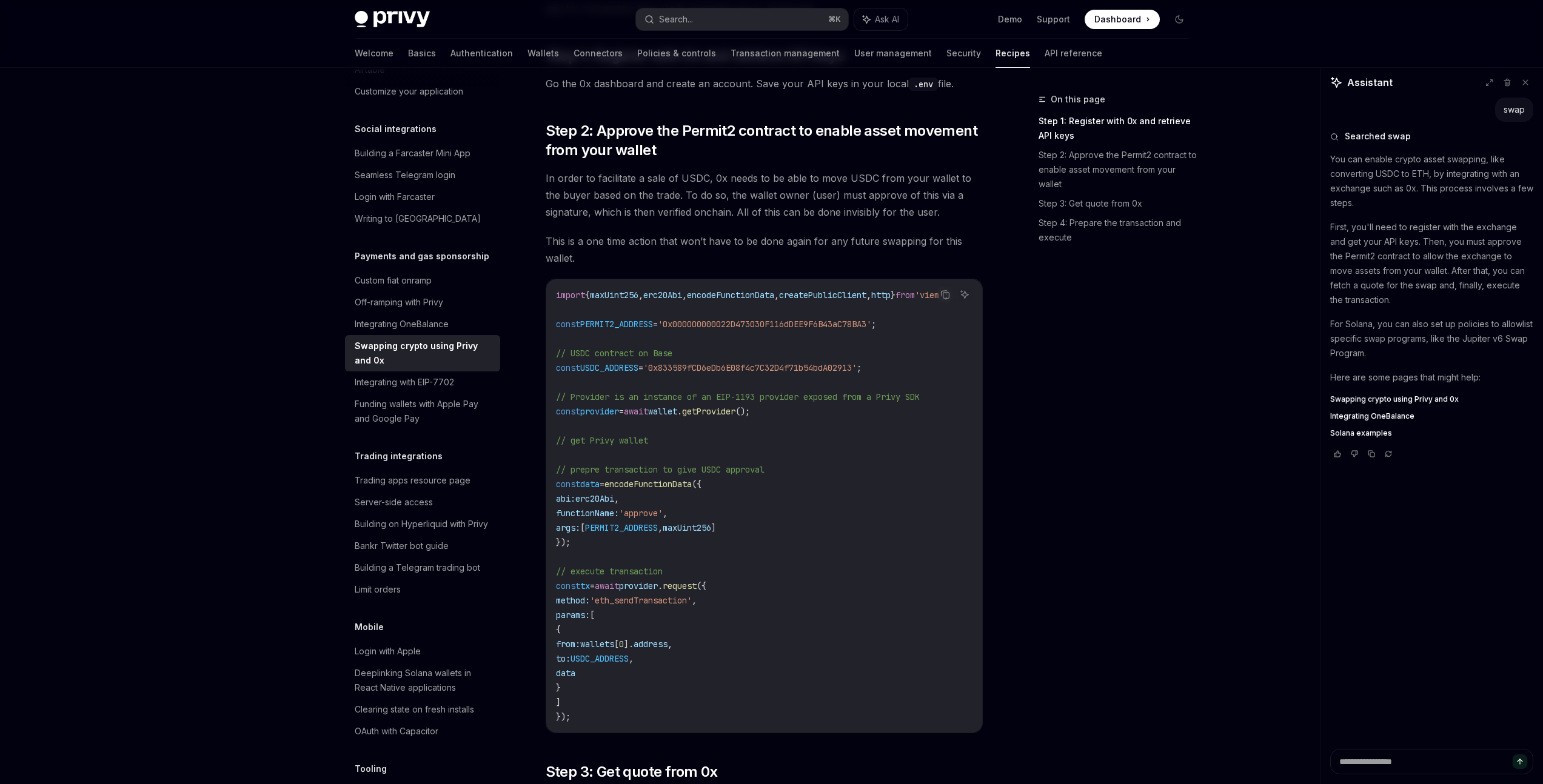
scroll to position [0, 0]
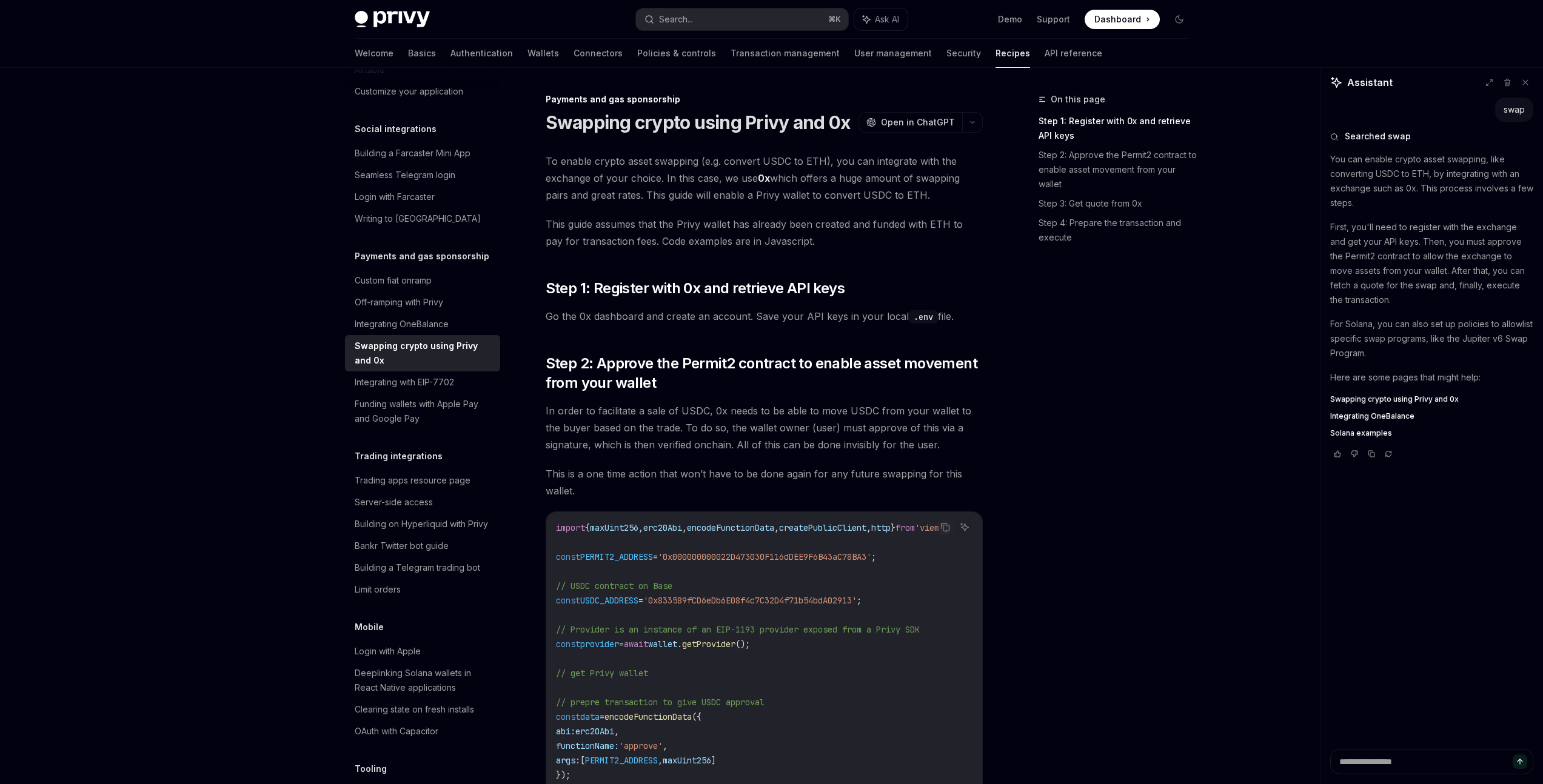
click at [803, 241] on span "This guide assumes that the Privy wallet has already been created and funded wi…" at bounding box center [764, 233] width 437 height 34
click at [841, 243] on span "This guide assumes that the Privy wallet has already been created and funded wi…" at bounding box center [764, 233] width 437 height 34
click at [837, 247] on span "This guide assumes that the Privy wallet has already been created and funded wi…" at bounding box center [764, 233] width 437 height 34
drag, startPoint x: 839, startPoint y: 245, endPoint x: 830, endPoint y: 247, distance: 9.2
click at [830, 247] on span "This guide assumes that the Privy wallet has already been created and funded wi…" at bounding box center [764, 233] width 437 height 34
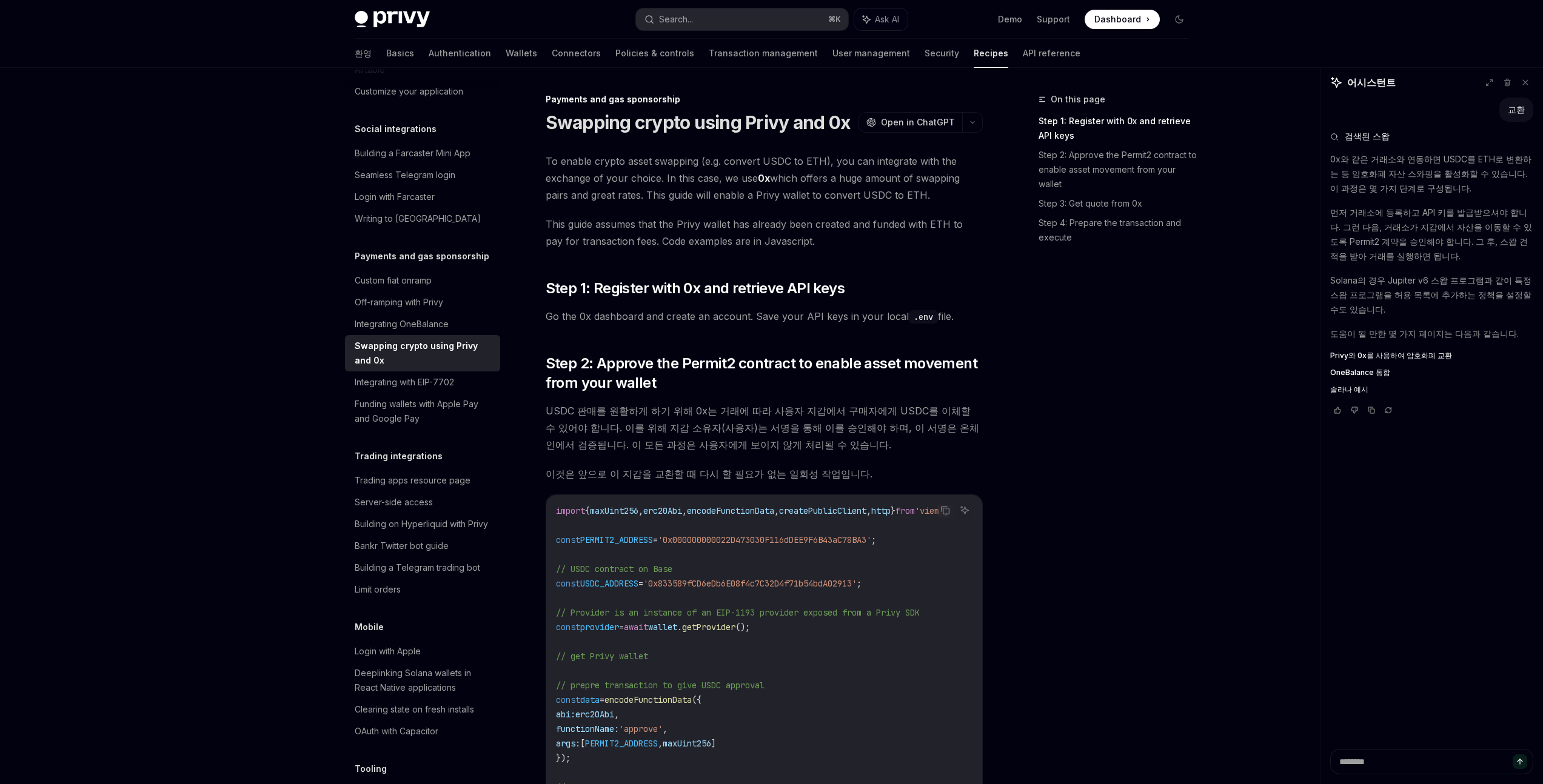
scroll to position [720, 0]
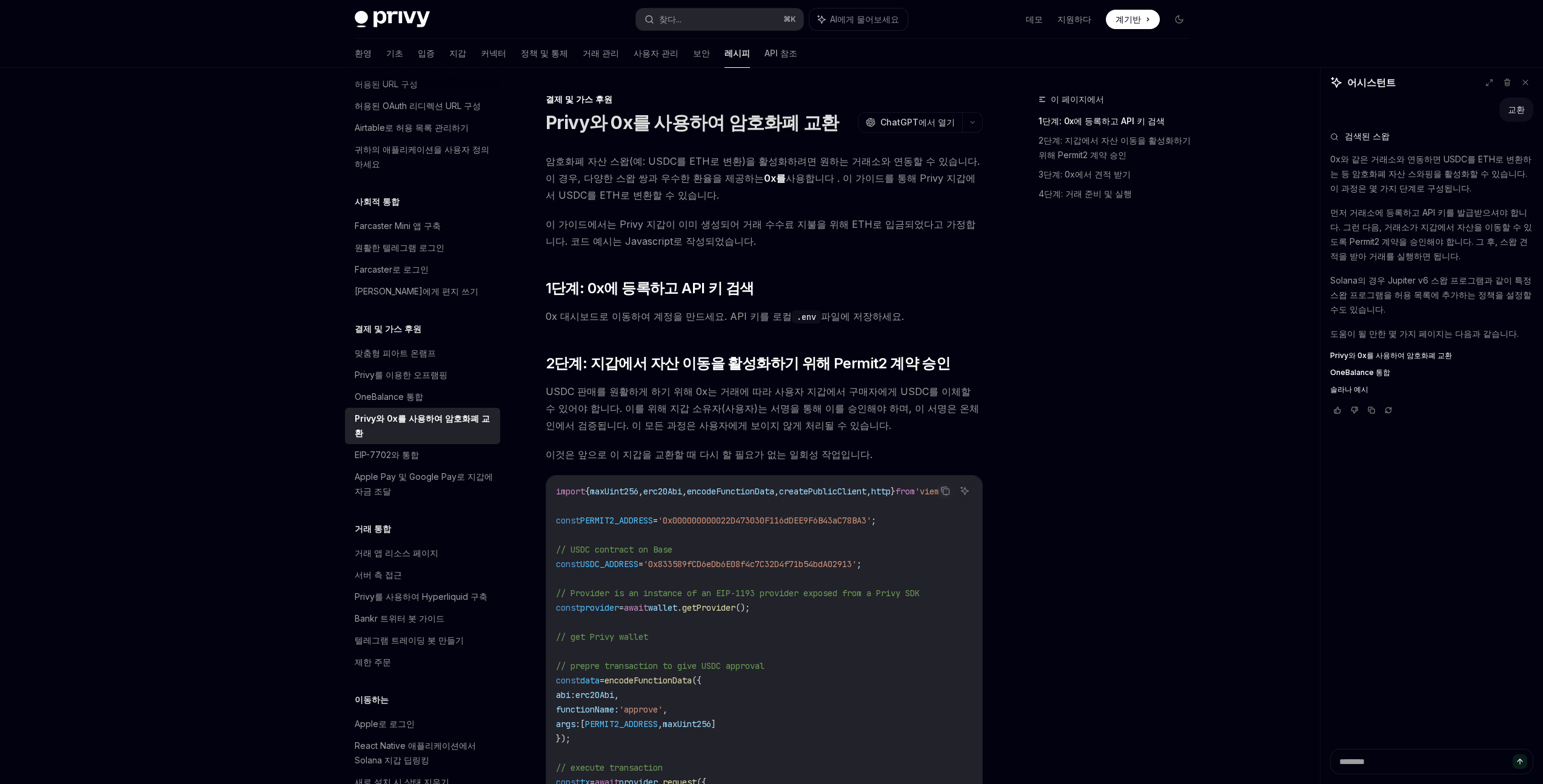
scroll to position [5, 0]
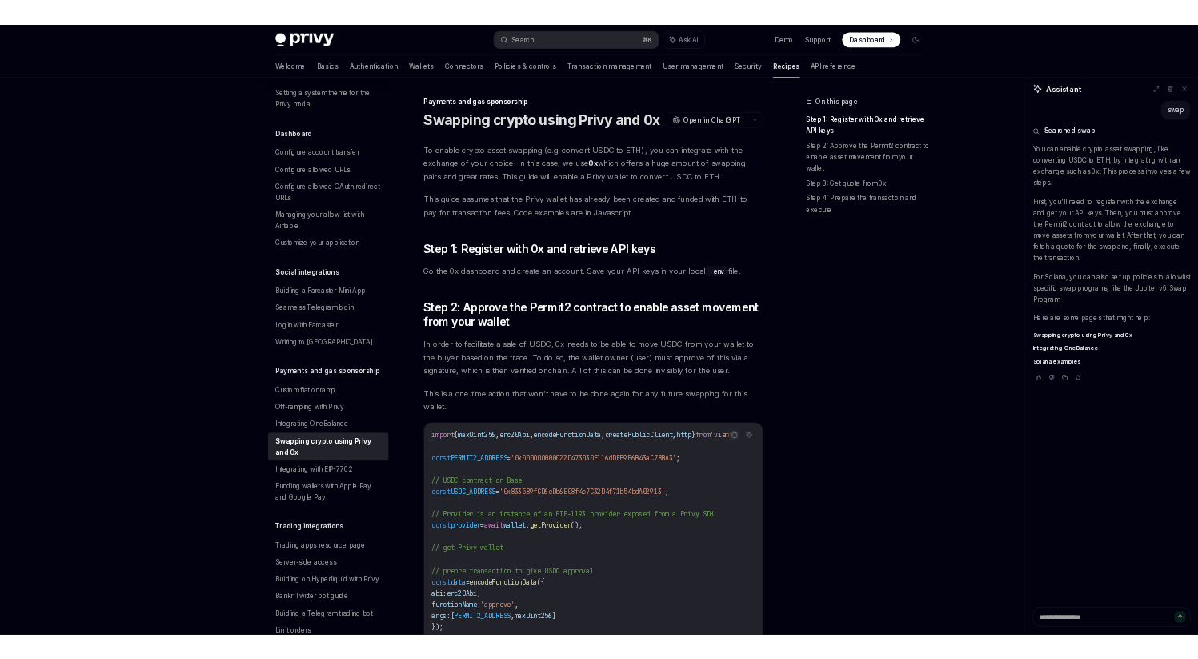
scroll to position [1199, 0]
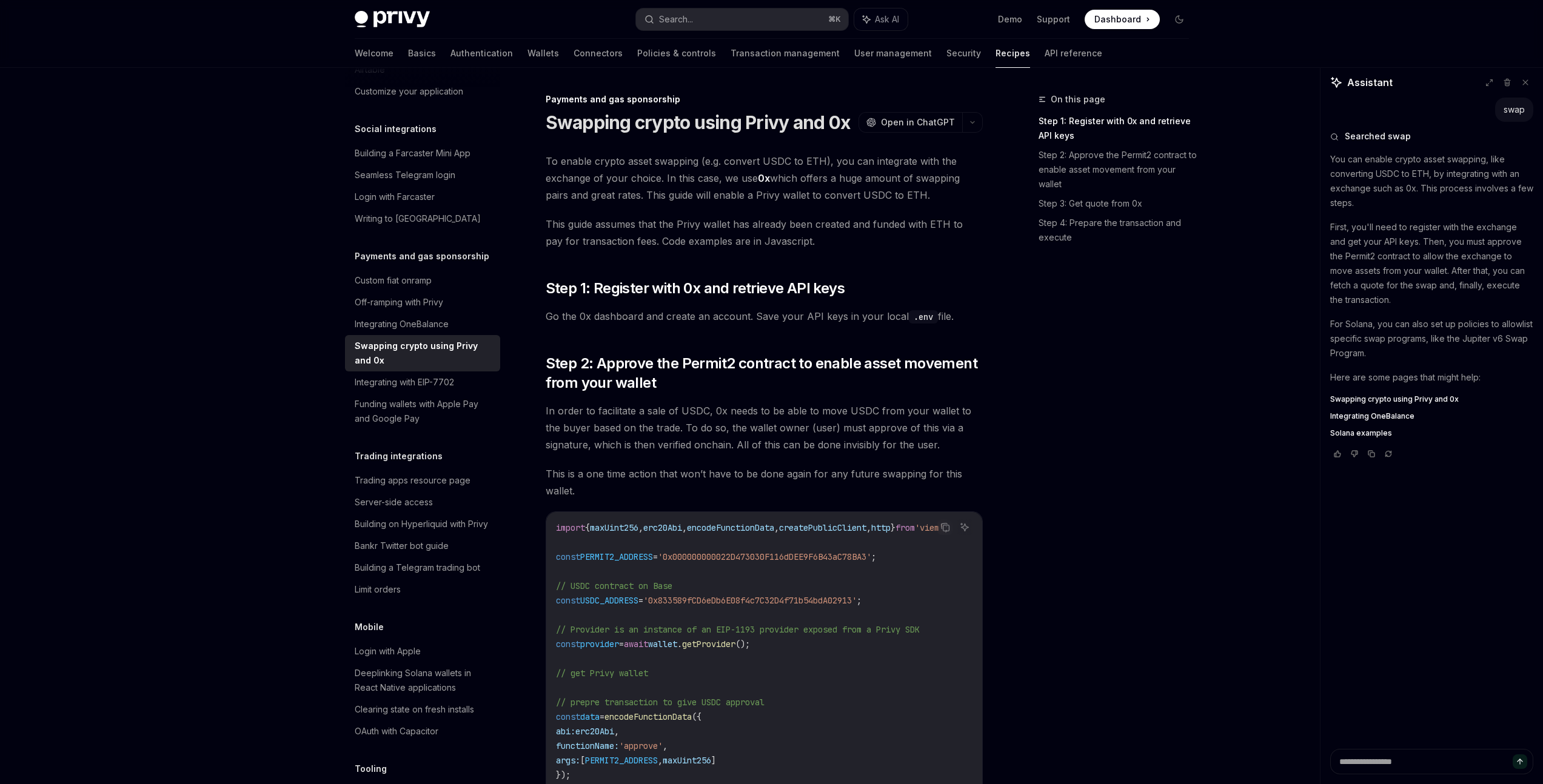
click at [778, 320] on span "Go the 0x dashboard and create an account. Save your API keys in your local .en…" at bounding box center [764, 316] width 437 height 17
click at [878, 317] on span "Go the 0x dashboard and create an account. Save your API keys in your local .en…" at bounding box center [764, 316] width 437 height 17
click at [1031, 310] on div "On this page Step 1: Register with 0x and retrieve API keys Step 2: Approve the…" at bounding box center [1106, 439] width 184 height 692
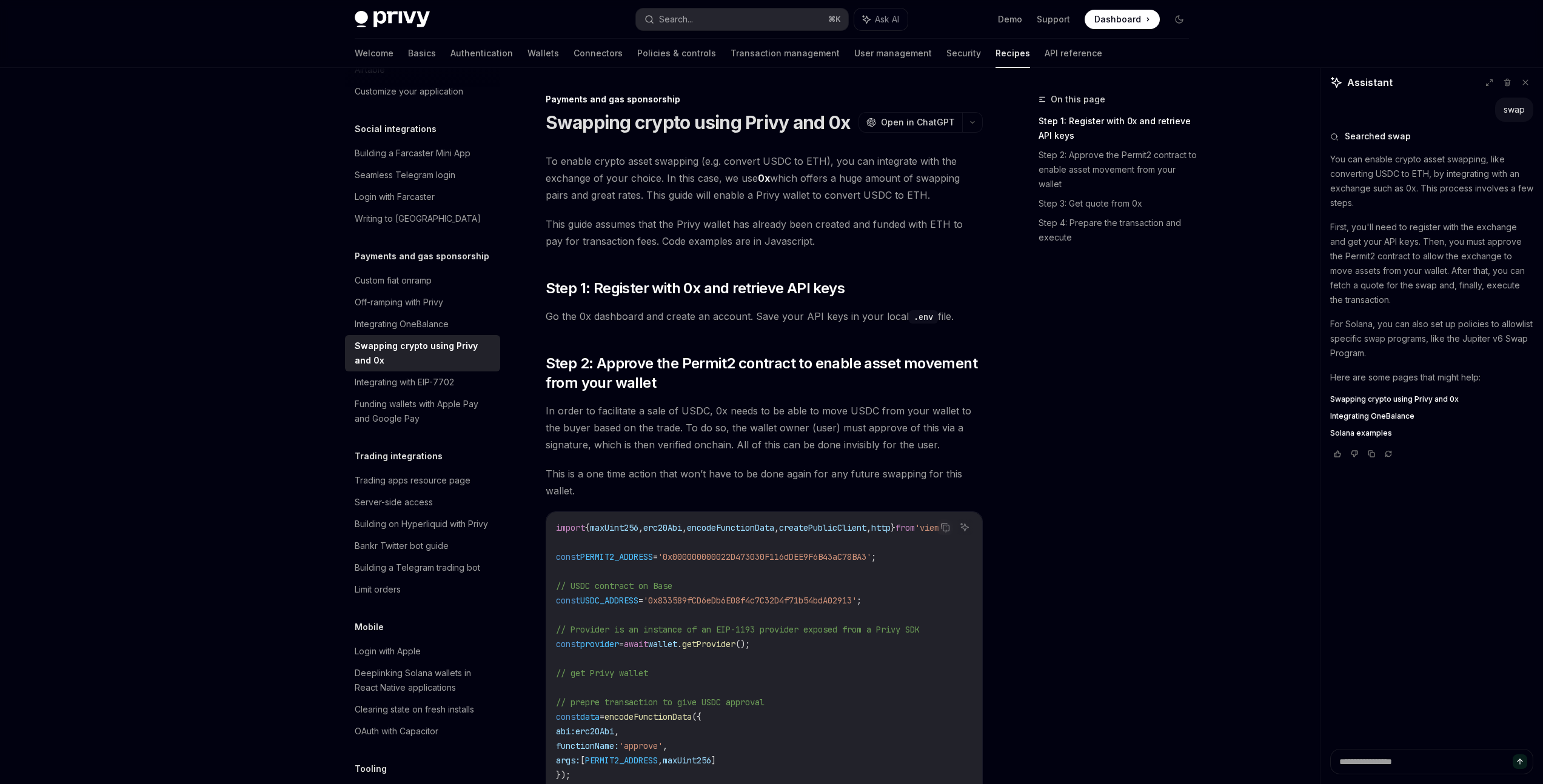
click at [1031, 309] on div "On this page Step 1: Register with 0x and retrieve API keys Step 2: Approve the…" at bounding box center [1106, 439] width 184 height 692
click at [1032, 308] on div "On this page Step 1: Register with 0x and retrieve API keys Step 2: Approve the…" at bounding box center [1106, 439] width 184 height 692
click at [1032, 311] on div "On this page Step 1: Register with 0x and retrieve API keys Step 2: Approve the…" at bounding box center [1106, 439] width 184 height 692
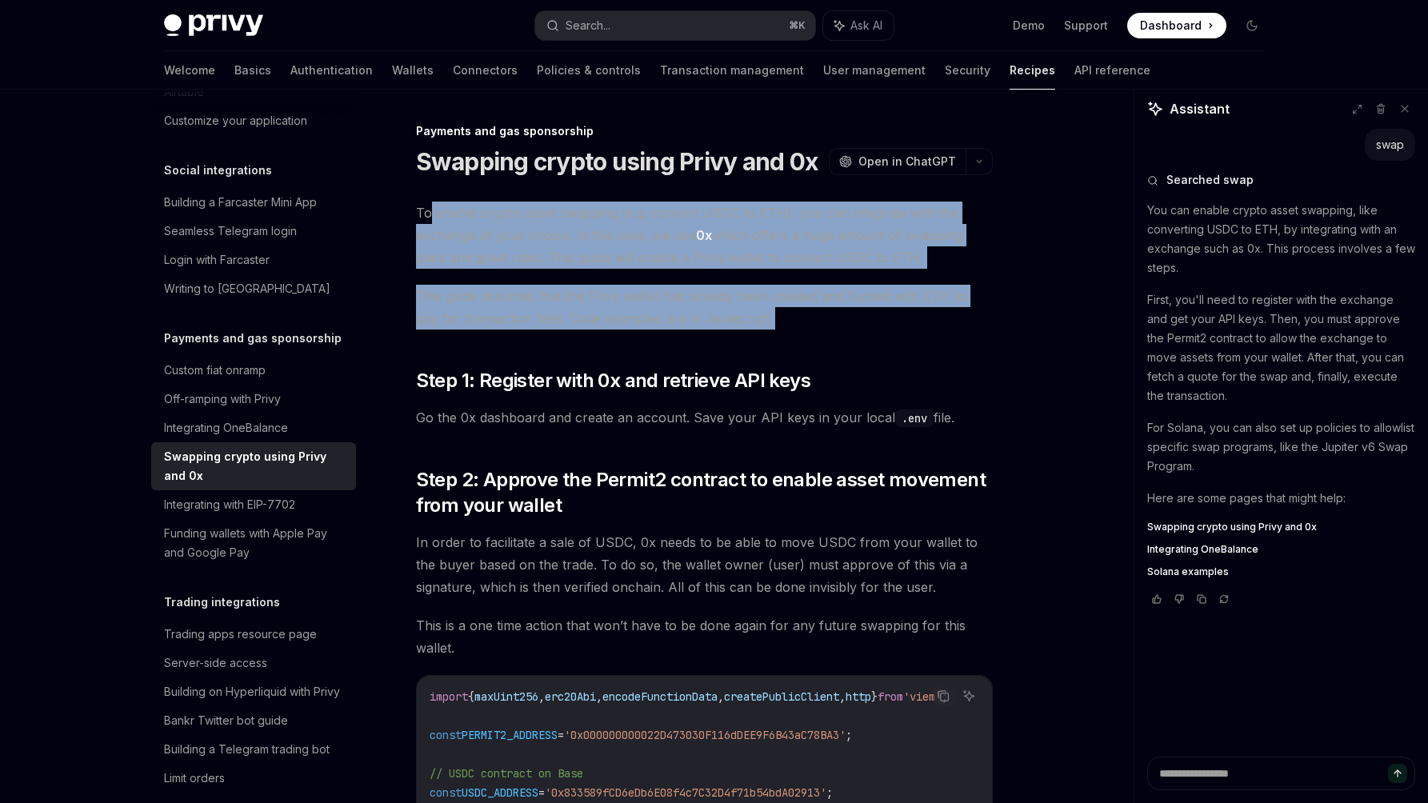
drag, startPoint x: 809, startPoint y: 331, endPoint x: 432, endPoint y: 214, distance: 394.8
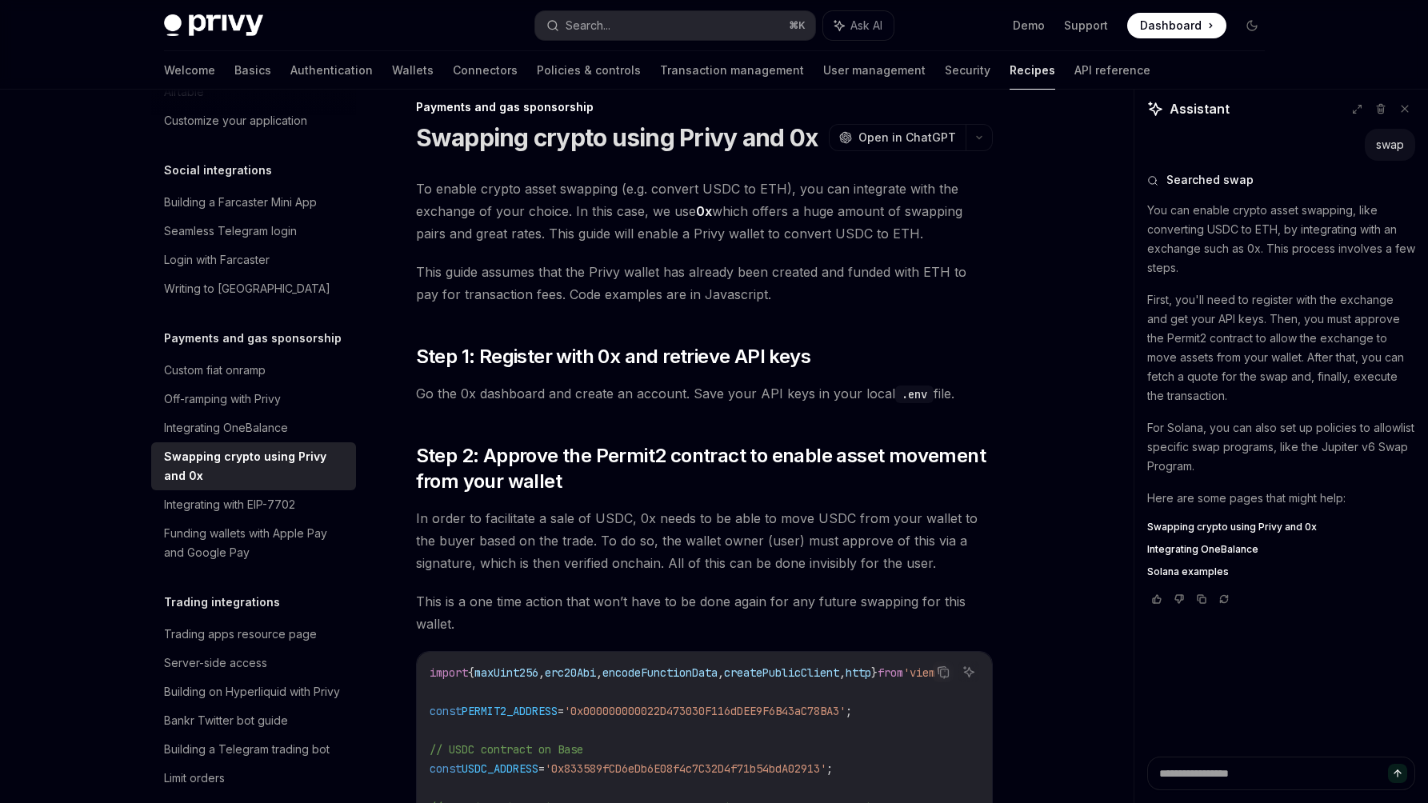
scroll to position [18, 0]
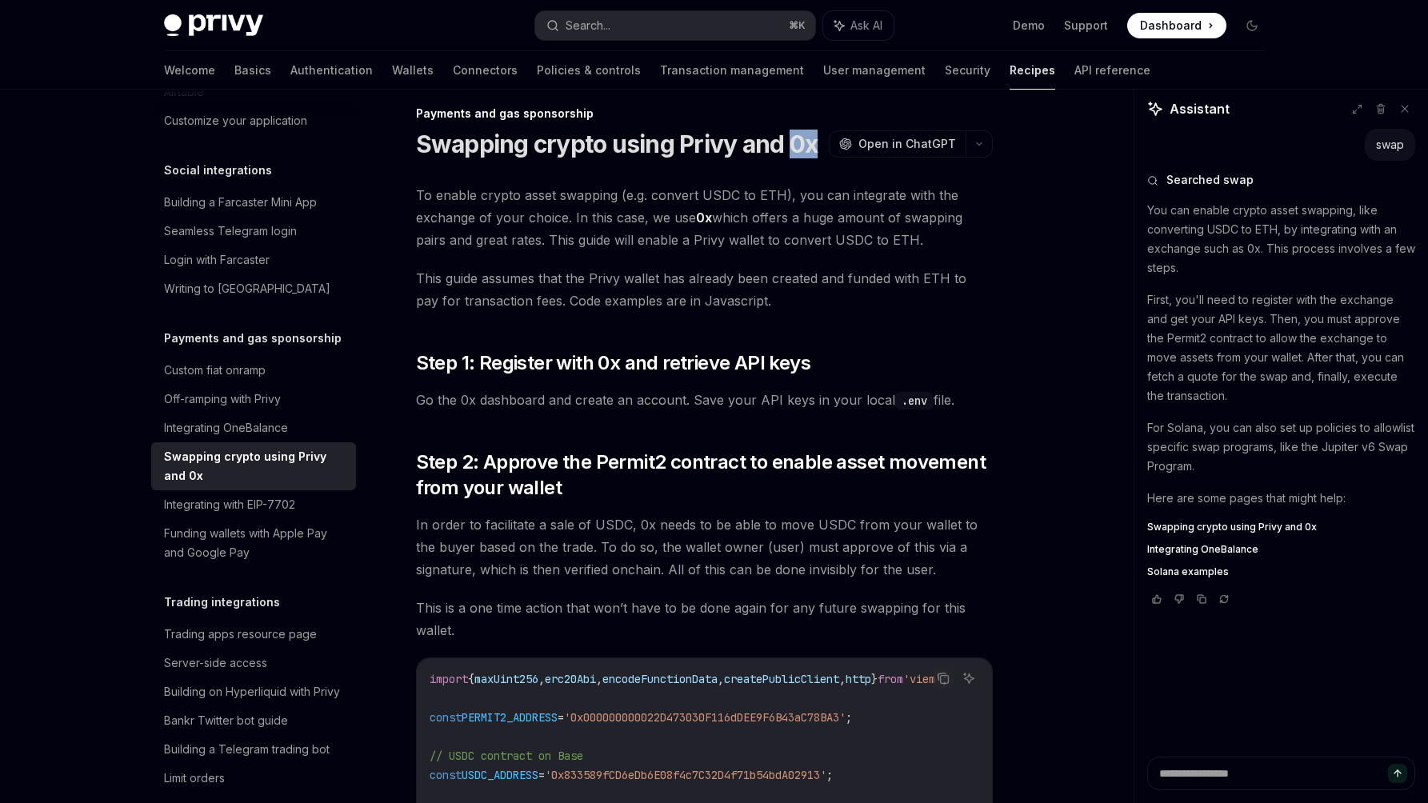
drag, startPoint x: 787, startPoint y: 138, endPoint x: 817, endPoint y: 138, distance: 29.6
click at [817, 138] on h1 "Swapping crypto using Privy and 0x" at bounding box center [617, 144] width 402 height 29
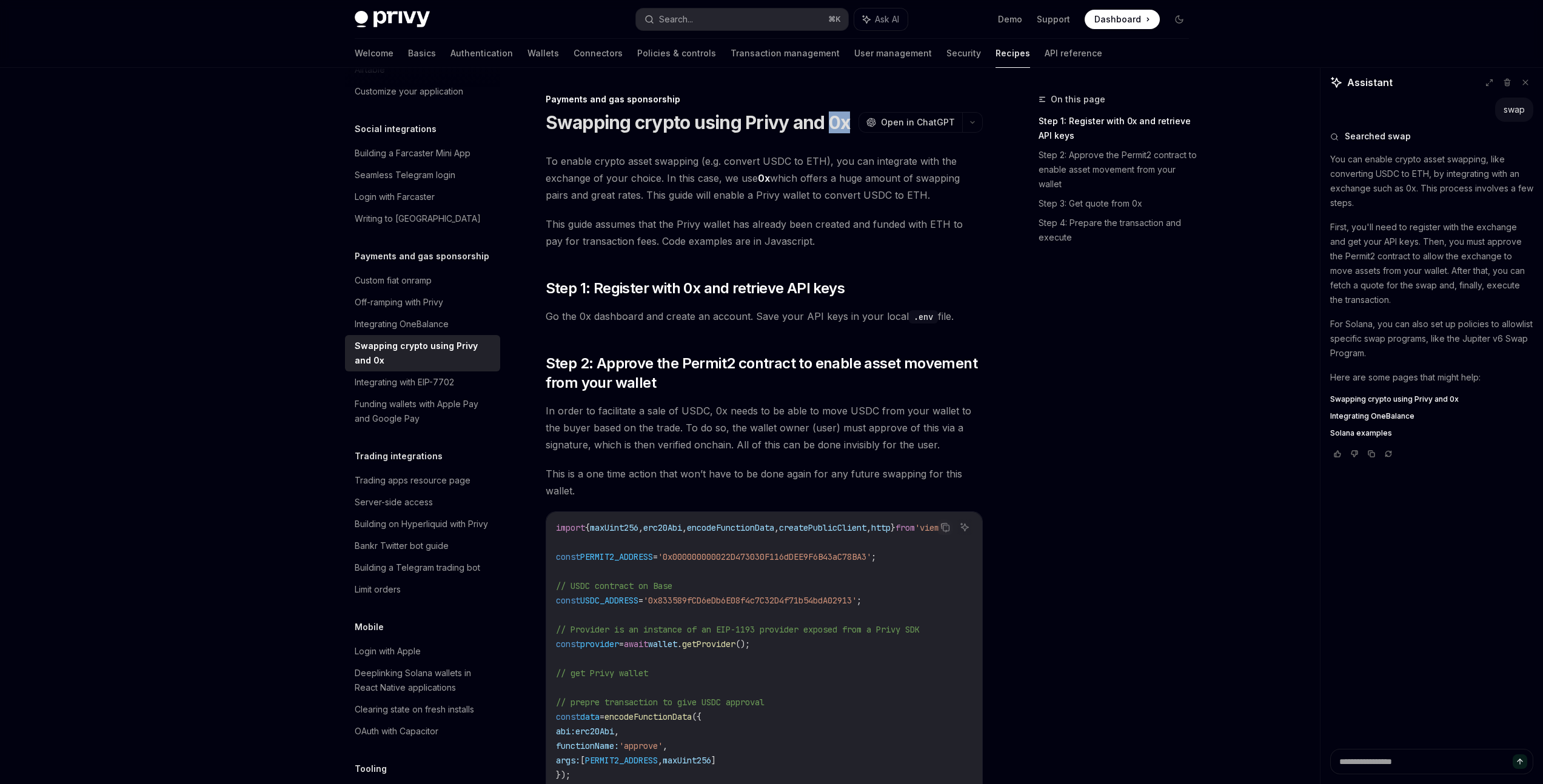
scroll to position [830, 0]
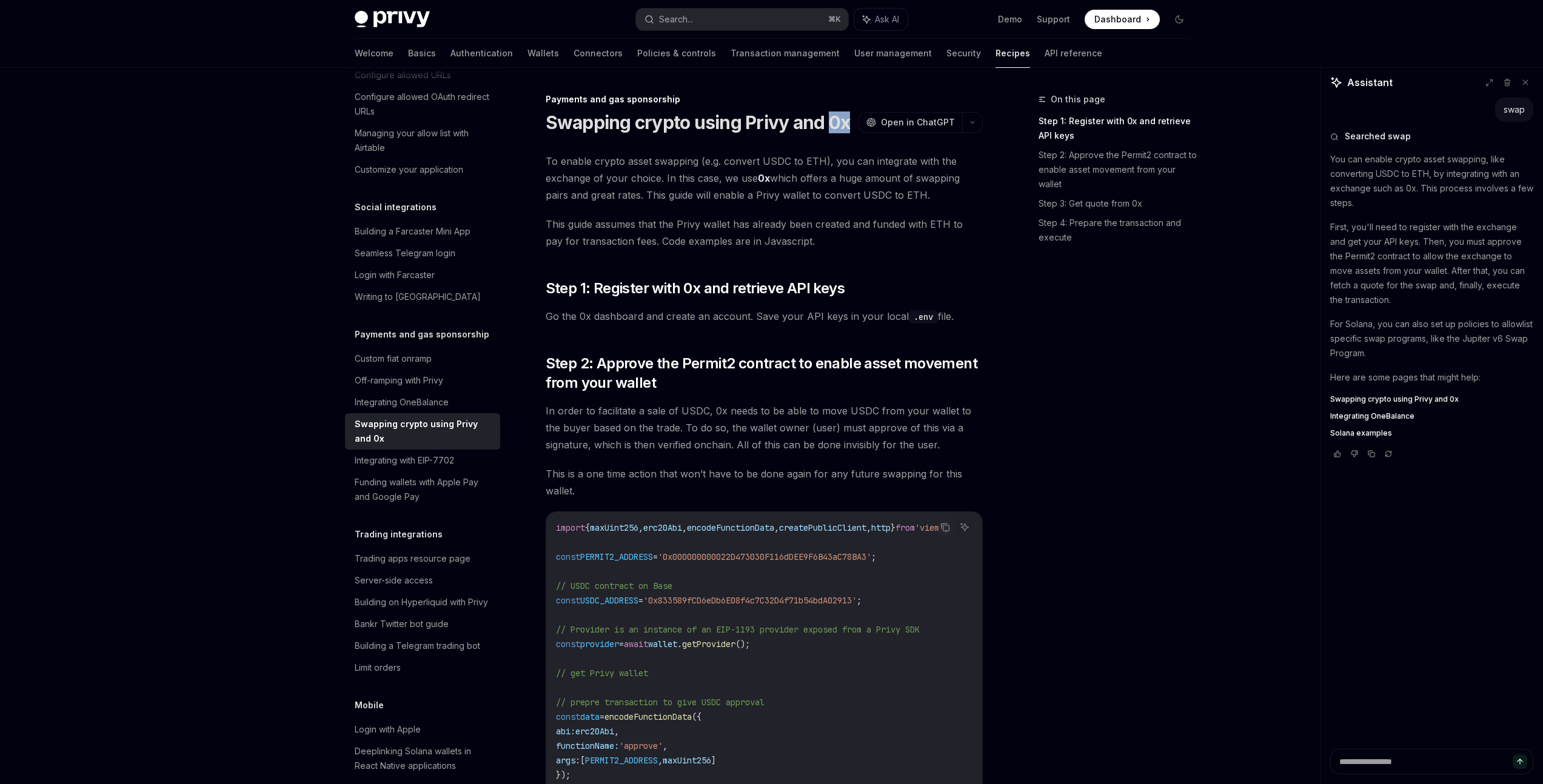
type textarea "*"
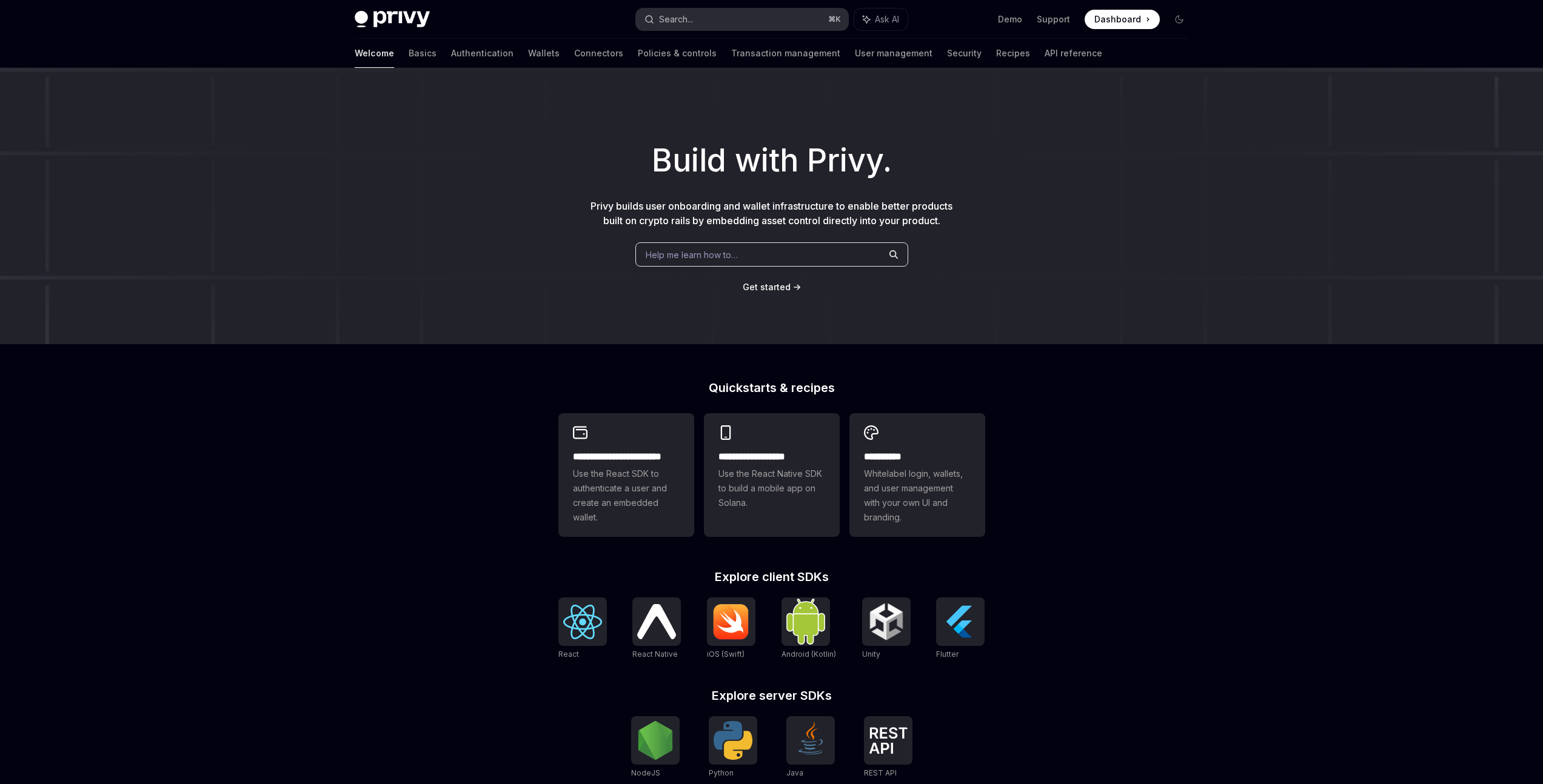
click at [751, 29] on button "Search... ⌘ K" at bounding box center [742, 19] width 212 height 22
type textarea "*"
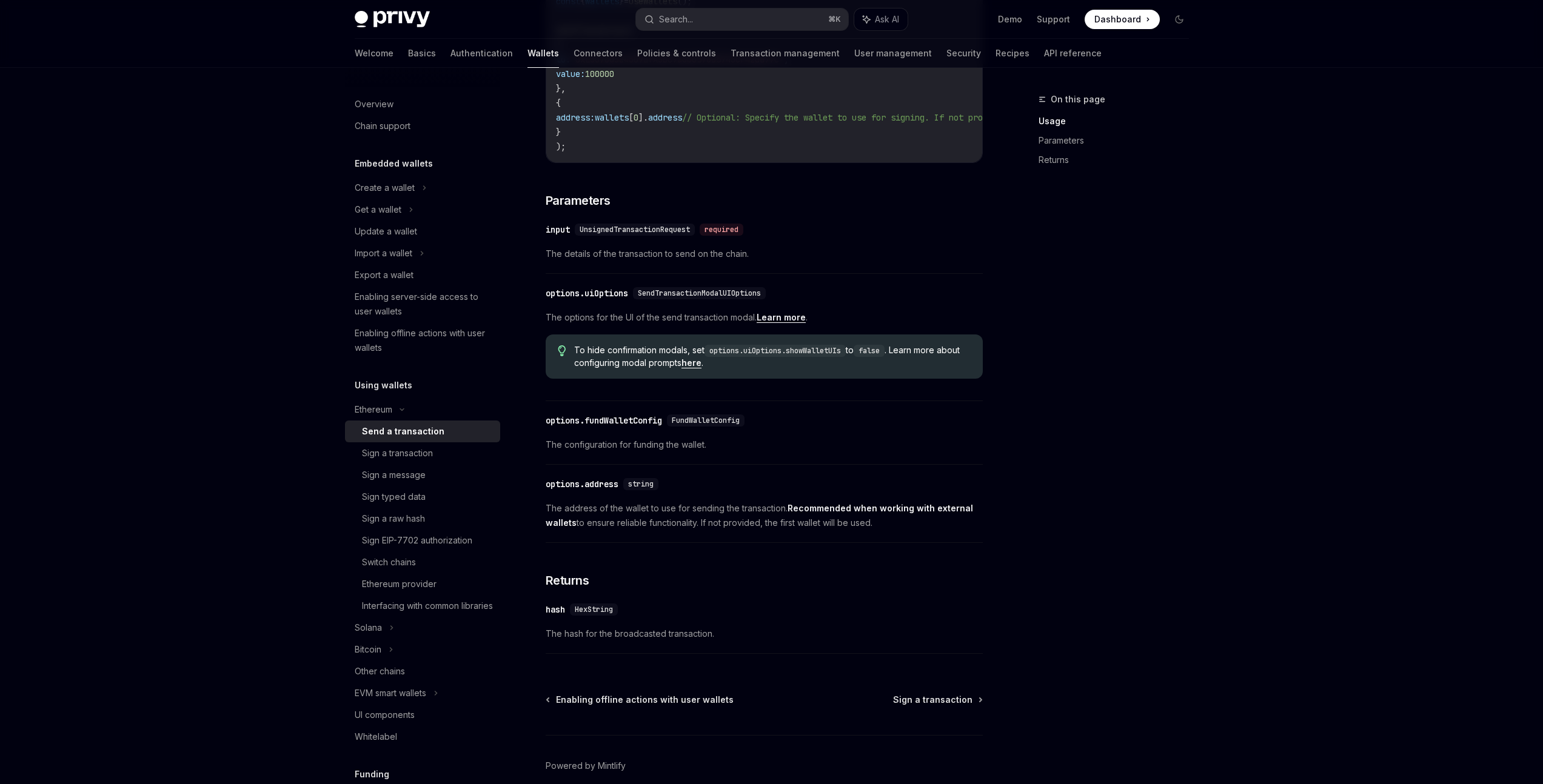
scroll to position [120, 0]
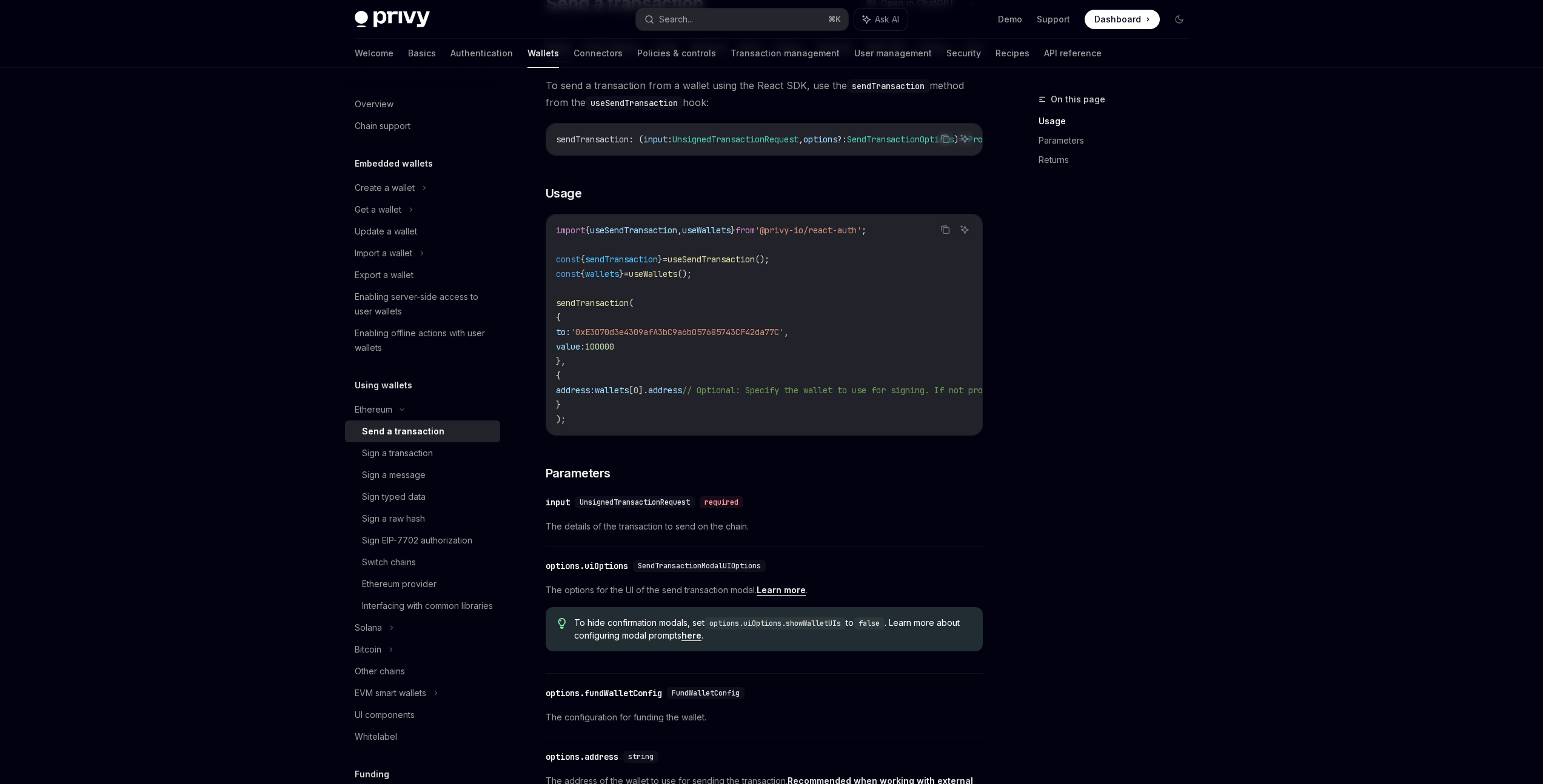
click at [637, 405] on code "import { useSendTransaction , useWallets } from '@privy-io/react-auth' ; const …" at bounding box center [874, 324] width 636 height 204
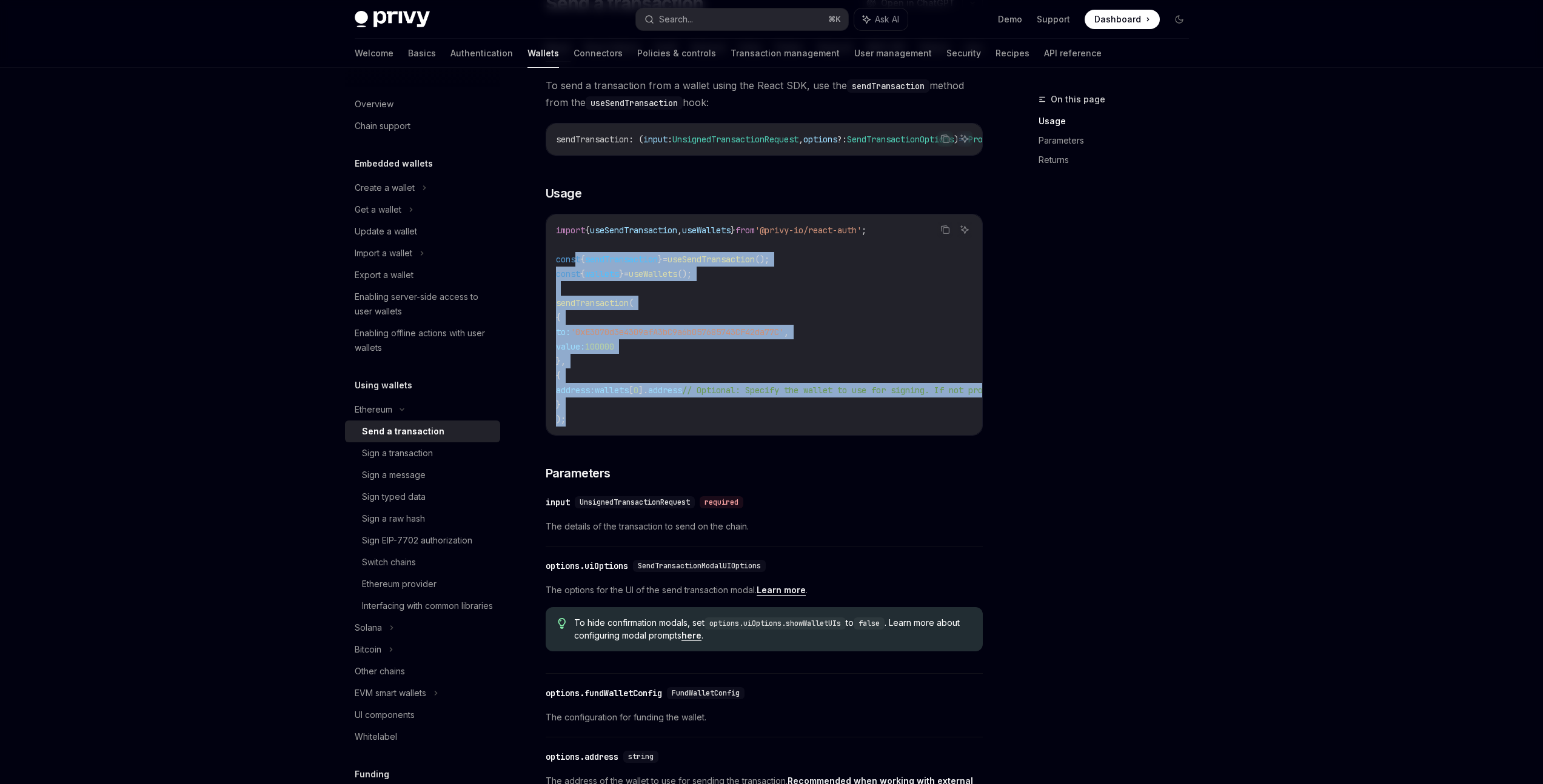
drag, startPoint x: 596, startPoint y: 422, endPoint x: 842, endPoint y: 239, distance: 306.6
click at [575, 268] on code "import { useSendTransaction , useWallets } from '@privy-io/react-auth' ; const …" at bounding box center [874, 324] width 636 height 204
click at [944, 235] on icon "Copy the contents from the code block" at bounding box center [945, 230] width 10 height 10
click at [715, 17] on button "Search... ⌘ K" at bounding box center [742, 19] width 212 height 22
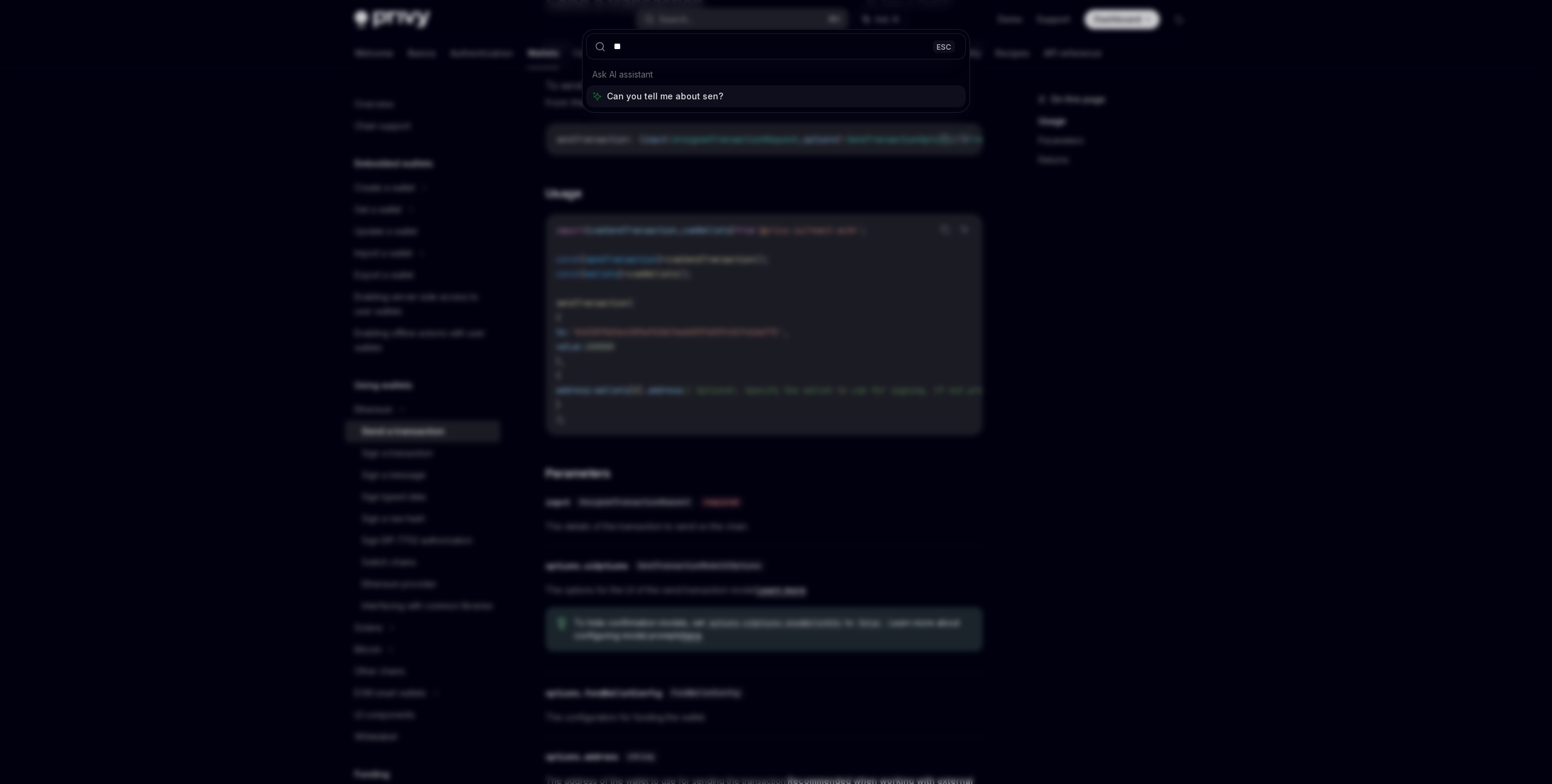
type input "*"
type input "***"
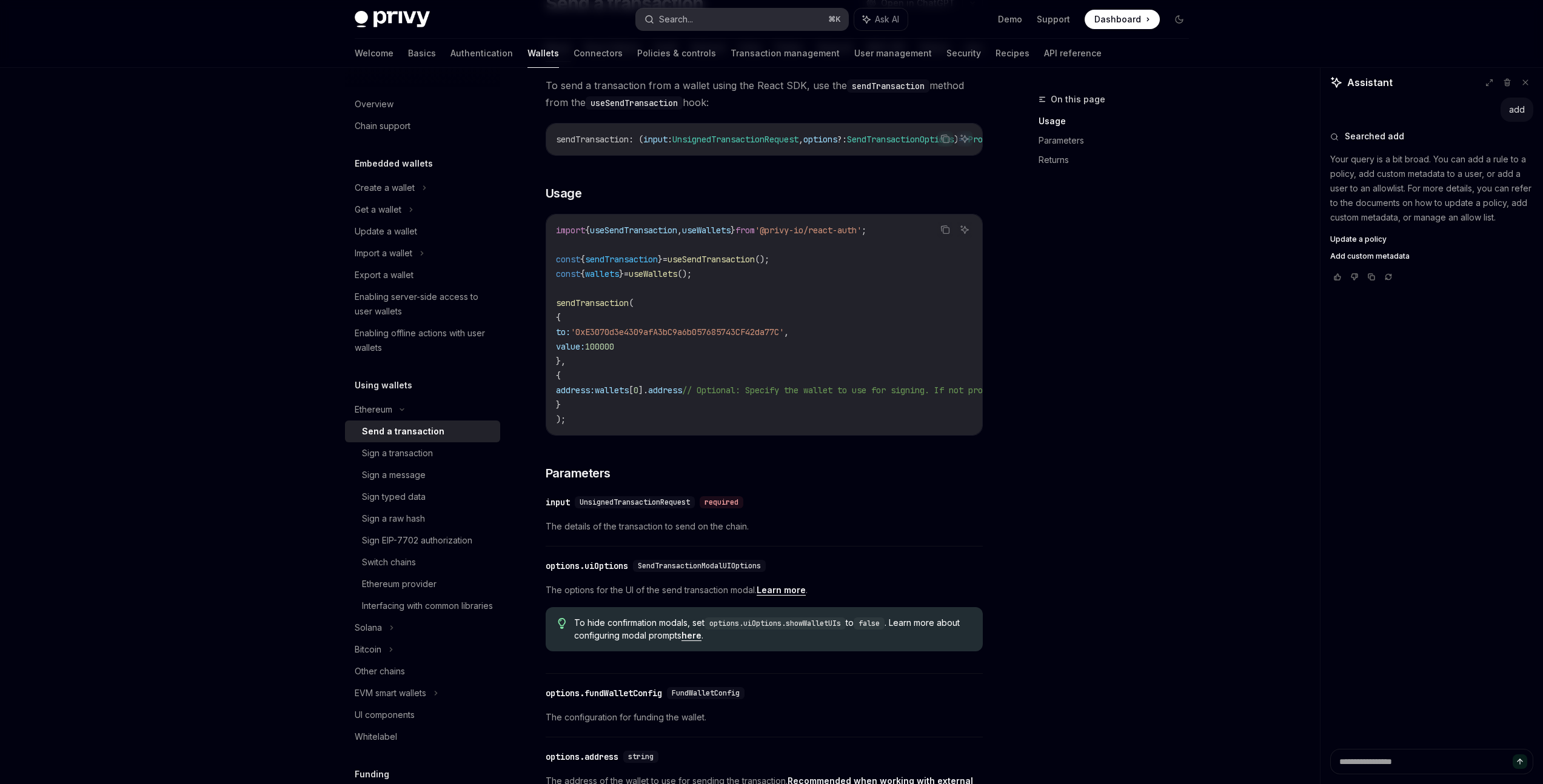
type textarea "*"
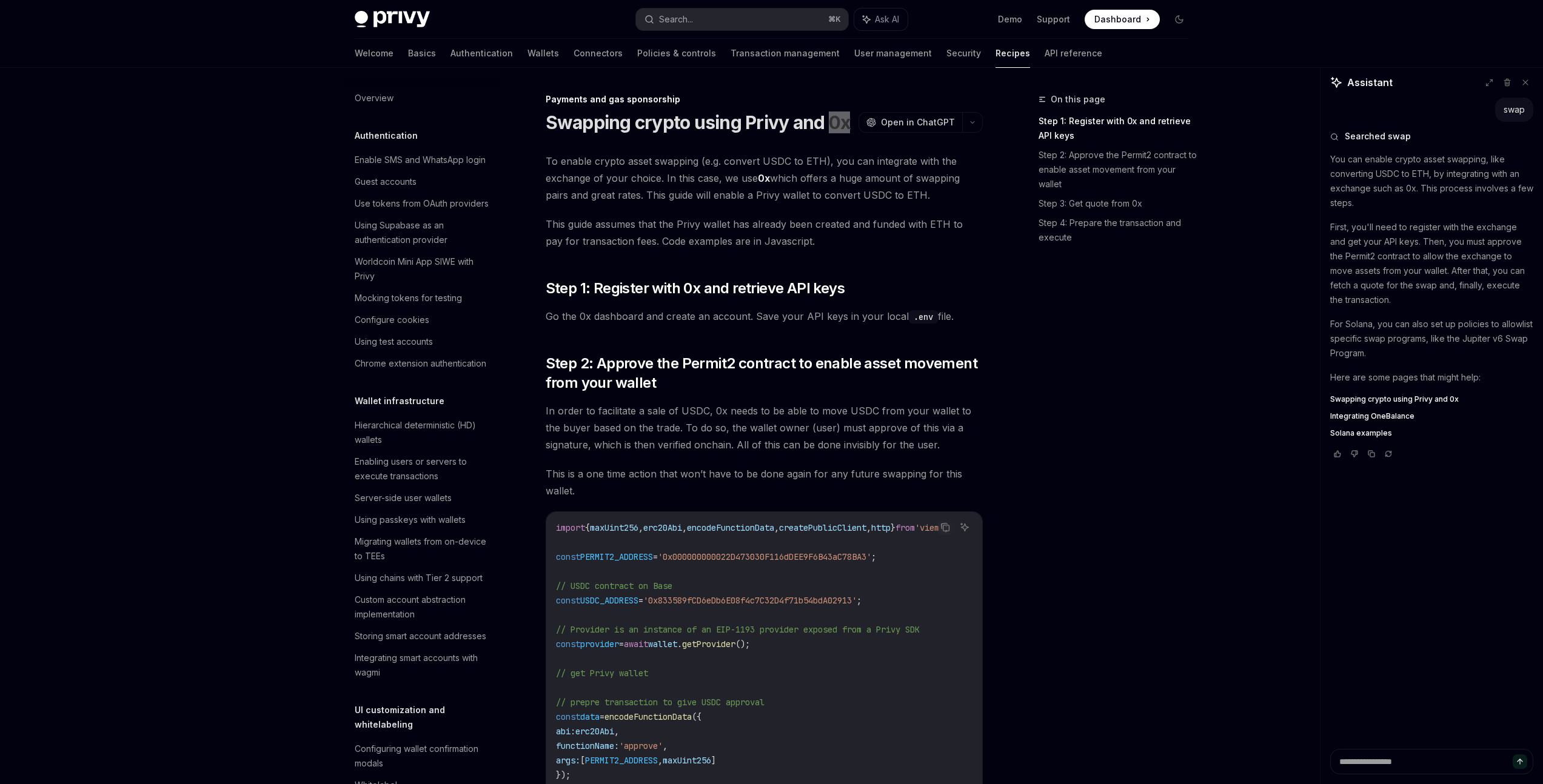
scroll to position [830, 0]
